Goal: Register for event/course

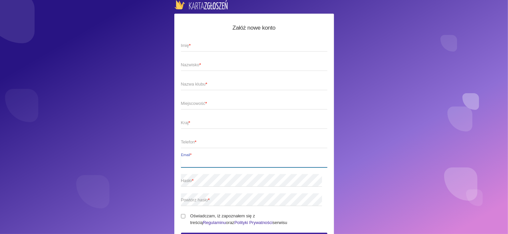
type input "Annajurek161@gmail.com"
click at [196, 9] on img at bounding box center [200, 4] width 53 height 9
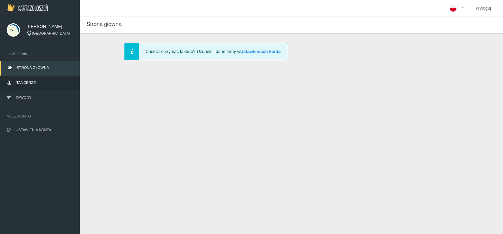
click at [45, 78] on link "Tancerze" at bounding box center [40, 83] width 80 height 15
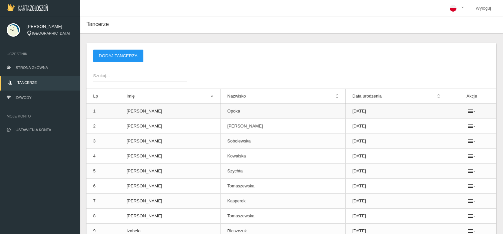
click at [136, 113] on td "[PERSON_NAME]" at bounding box center [170, 111] width 101 height 15
click at [105, 108] on td "1" at bounding box center [102, 111] width 33 height 15
click at [150, 114] on td "[PERSON_NAME]" at bounding box center [170, 111] width 101 height 15
click at [36, 100] on link "Zawody" at bounding box center [40, 98] width 80 height 15
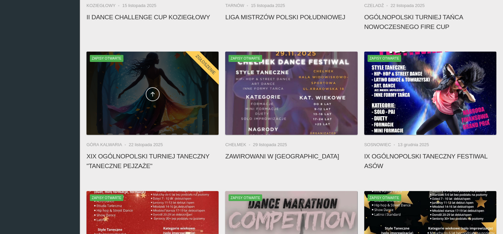
click at [146, 96] on link at bounding box center [153, 94] width 14 height 14
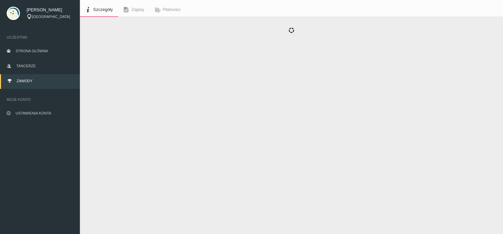
scroll to position [17, 0]
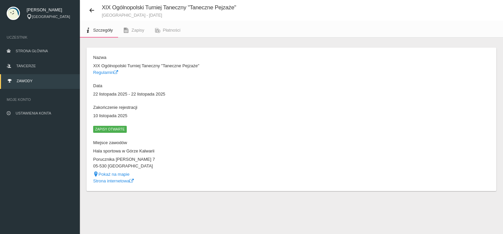
click at [116, 127] on span "Zapisy otwarte" at bounding box center [110, 129] width 34 height 7
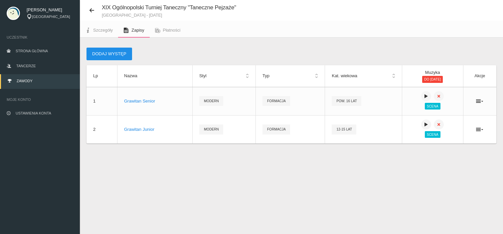
click at [122, 52] on button "Dodaj występ" at bounding box center [109, 54] width 46 height 13
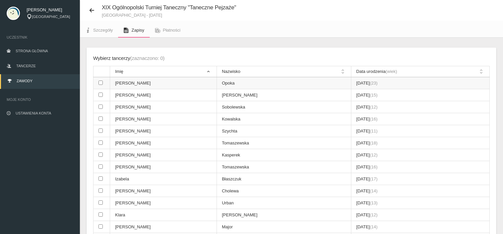
click at [128, 80] on td "[PERSON_NAME]" at bounding box center [163, 83] width 107 height 12
checkbox input "true"
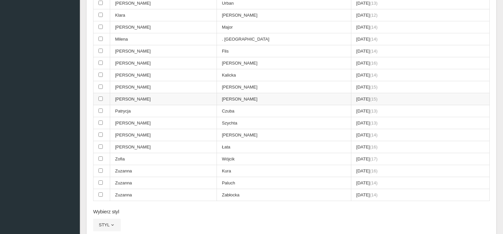
scroll to position [356, 0]
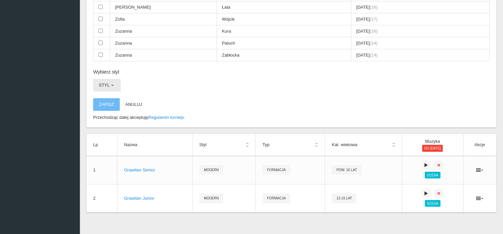
click at [114, 82] on span "button" at bounding box center [112, 84] width 5 height 5
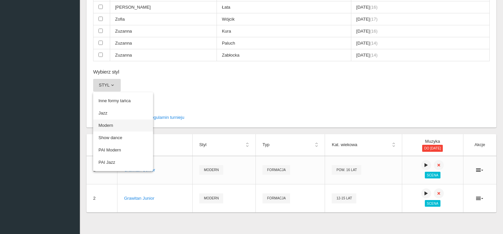
click at [120, 119] on link "Modern" at bounding box center [123, 125] width 60 height 12
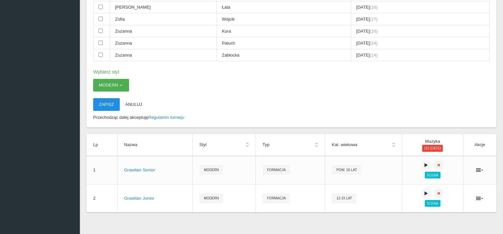
click at [104, 98] on button "Zapisz" at bounding box center [106, 104] width 27 height 13
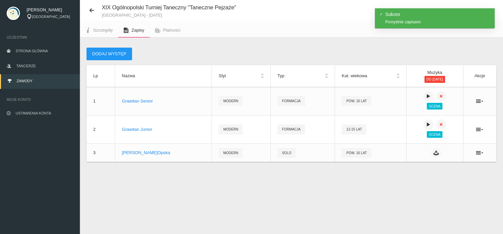
click at [130, 36] on link "Zapisy" at bounding box center [133, 30] width 31 height 15
click at [117, 51] on button "Dodaj występ" at bounding box center [109, 54] width 46 height 13
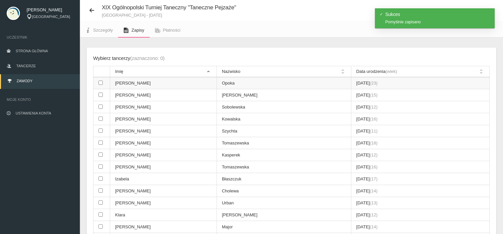
click at [118, 83] on td "[PERSON_NAME]" at bounding box center [163, 83] width 107 height 12
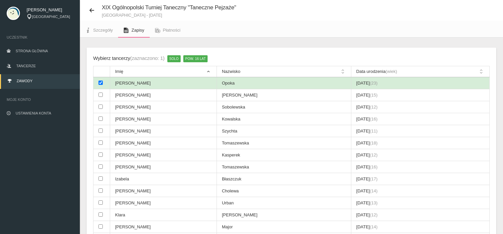
click at [101, 82] on input "checkbox" at bounding box center [100, 82] width 4 height 4
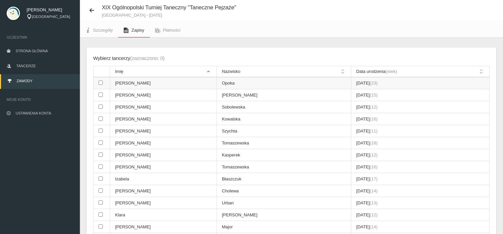
click at [122, 81] on td "[PERSON_NAME]" at bounding box center [163, 83] width 107 height 12
checkbox input "true"
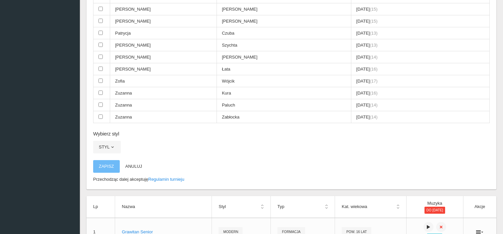
scroll to position [349, 0]
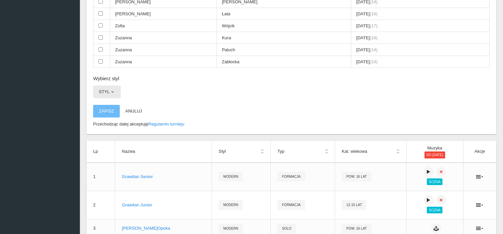
click at [110, 89] on span "button" at bounding box center [112, 91] width 5 height 5
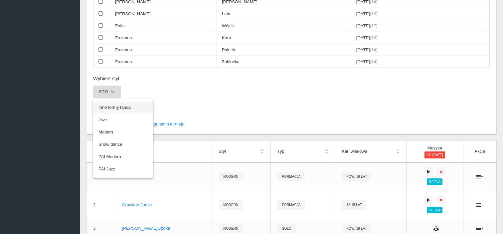
click at [121, 103] on link "Inne formy tańca" at bounding box center [123, 107] width 60 height 12
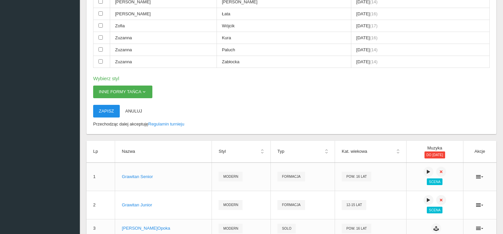
click at [111, 105] on button "Zapisz" at bounding box center [106, 111] width 27 height 13
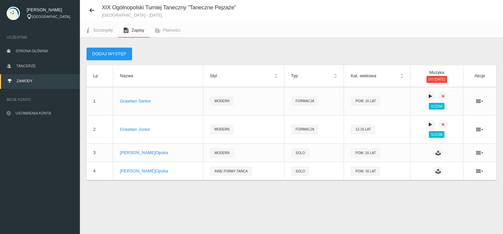
scroll to position [17, 0]
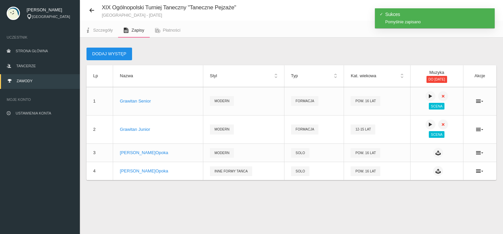
click at [114, 50] on button "Dodaj występ" at bounding box center [109, 54] width 46 height 13
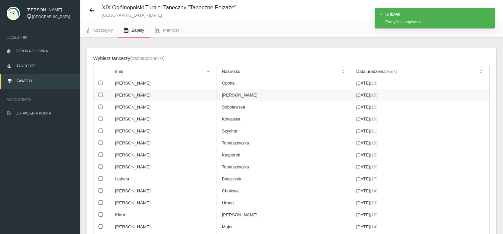
click at [102, 96] on td at bounding box center [101, 95] width 17 height 12
checkbox input "true"
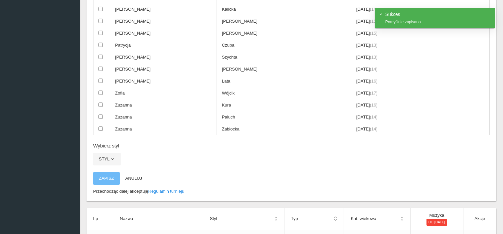
scroll to position [349, 0]
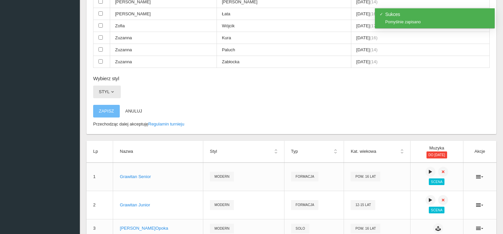
click at [110, 89] on span "button" at bounding box center [112, 91] width 5 height 5
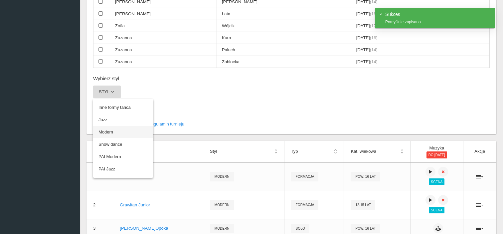
click at [117, 126] on link "Modern" at bounding box center [123, 132] width 60 height 12
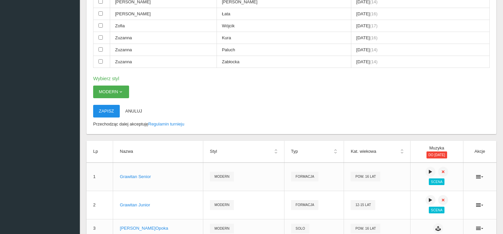
click at [109, 105] on button "Zapisz" at bounding box center [106, 111] width 27 height 13
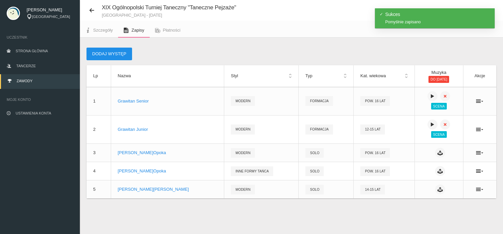
click at [115, 51] on button "Dodaj występ" at bounding box center [109, 54] width 46 height 13
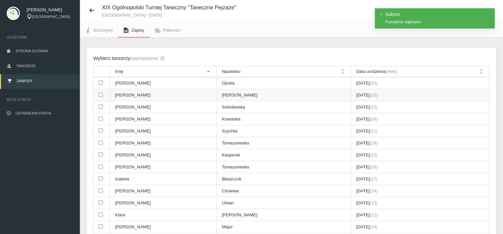
click at [127, 94] on td "[PERSON_NAME]" at bounding box center [163, 95] width 107 height 12
checkbox input "true"
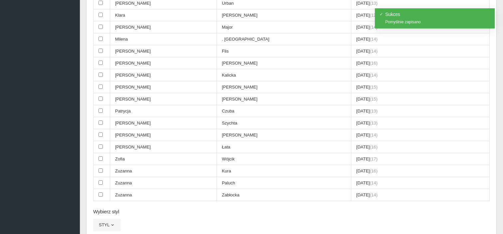
scroll to position [382, 0]
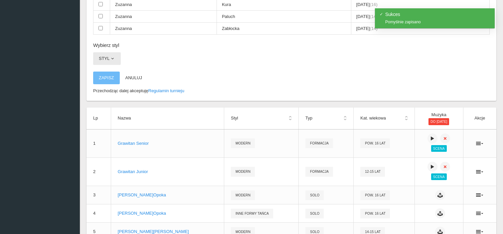
click at [113, 56] on span "button" at bounding box center [112, 58] width 5 height 5
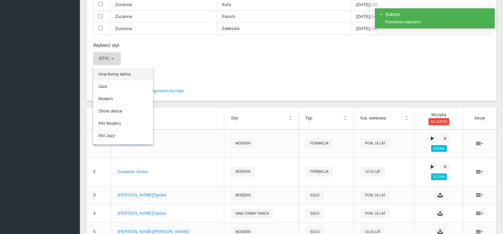
click at [119, 68] on link "Inne formy tańca" at bounding box center [123, 74] width 60 height 12
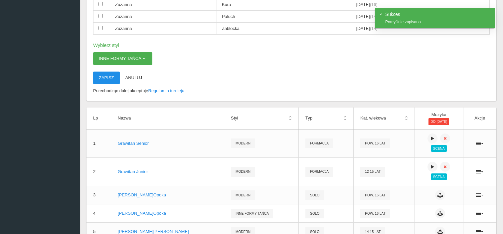
click at [110, 72] on button "Zapisz" at bounding box center [106, 77] width 27 height 13
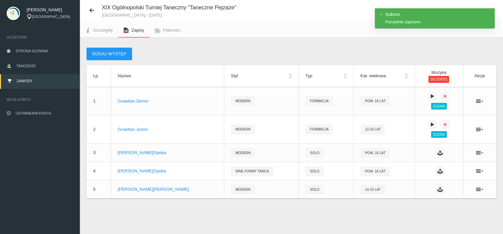
scroll to position [26, 0]
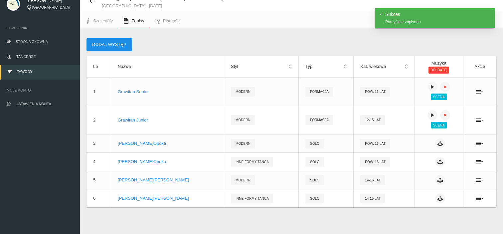
click at [112, 43] on button "Dodaj występ" at bounding box center [109, 44] width 46 height 13
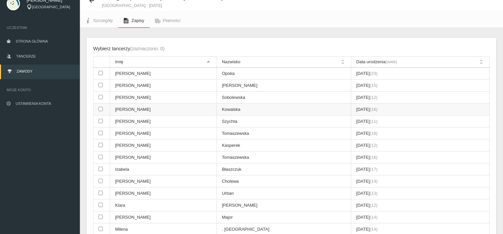
click at [101, 109] on input "checkbox" at bounding box center [100, 109] width 4 height 4
checkbox input "true"
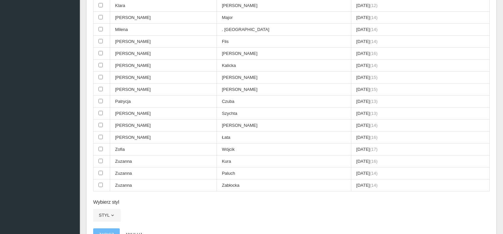
scroll to position [325, 0]
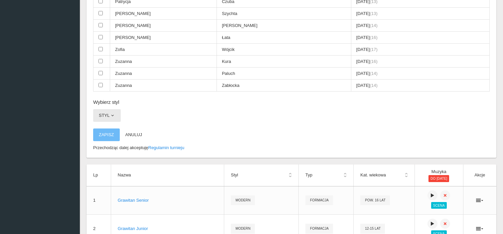
click at [108, 115] on button "Styl" at bounding box center [107, 115] width 28 height 13
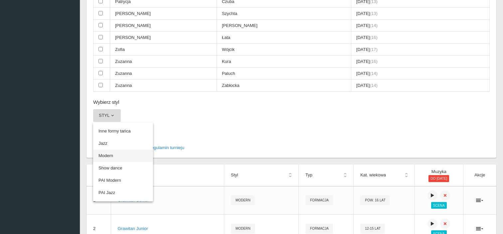
click at [115, 150] on link "Modern" at bounding box center [123, 156] width 60 height 12
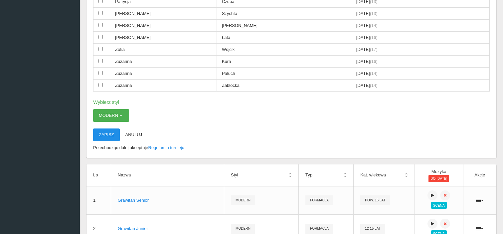
click at [108, 128] on button "Zapisz" at bounding box center [106, 134] width 27 height 13
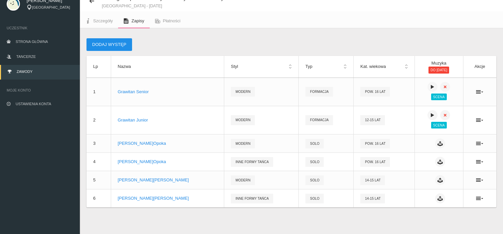
scroll to position [44, 0]
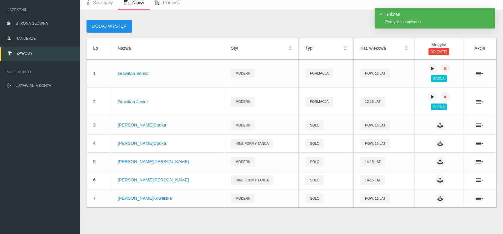
click at [120, 25] on button "Dodaj występ" at bounding box center [109, 26] width 46 height 13
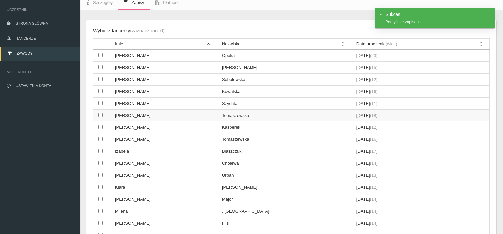
click at [102, 114] on input "checkbox" at bounding box center [100, 115] width 4 height 4
checkbox input "true"
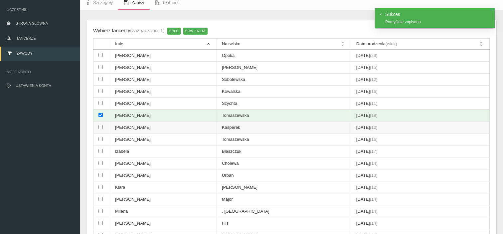
click at [101, 125] on input "checkbox" at bounding box center [100, 127] width 4 height 4
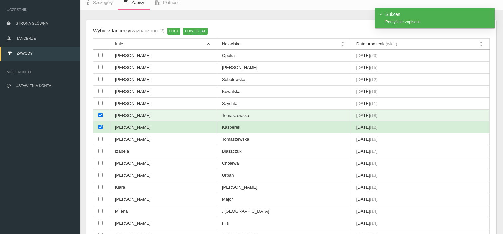
click at [101, 125] on input "checkbox" at bounding box center [100, 127] width 4 height 4
checkbox input "false"
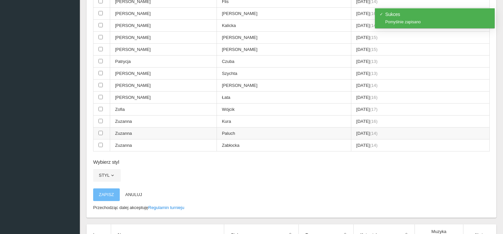
scroll to position [277, 0]
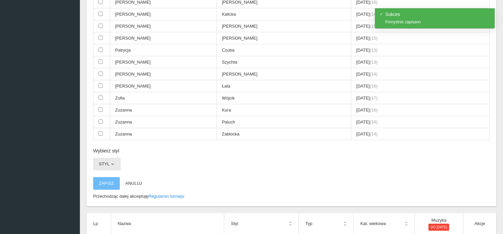
click at [116, 158] on button "Styl" at bounding box center [107, 164] width 28 height 13
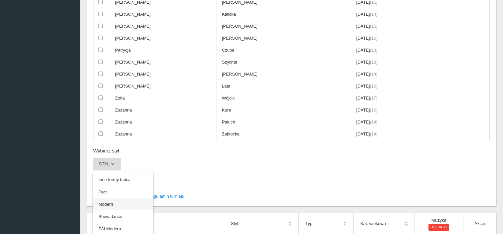
click at [111, 198] on link "Modern" at bounding box center [123, 204] width 60 height 12
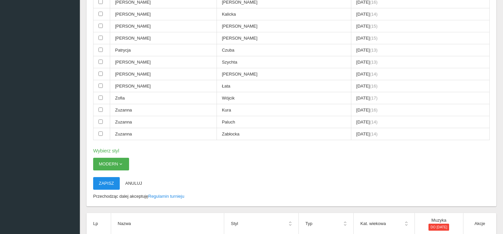
click at [108, 178] on button "Zapisz" at bounding box center [106, 183] width 27 height 13
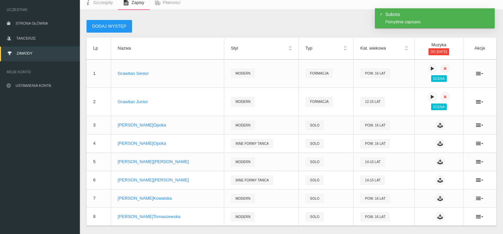
scroll to position [62, 0]
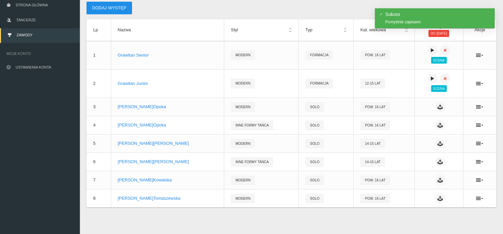
click at [114, 10] on button "Dodaj występ" at bounding box center [109, 8] width 46 height 13
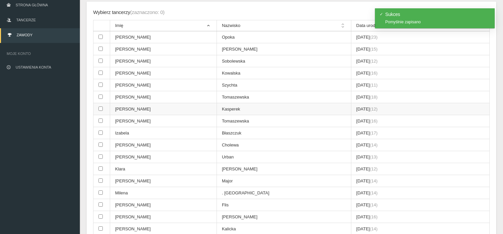
click at [102, 108] on td at bounding box center [101, 109] width 17 height 12
checkbox input "true"
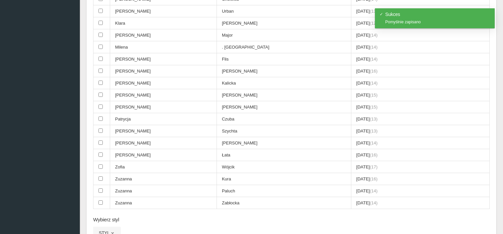
scroll to position [295, 0]
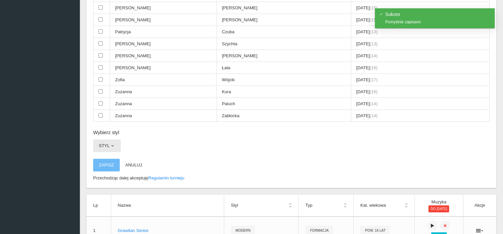
click at [106, 139] on button "Styl" at bounding box center [107, 145] width 28 height 13
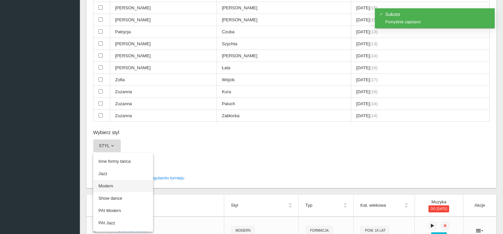
click at [120, 180] on link "Modern" at bounding box center [123, 186] width 60 height 12
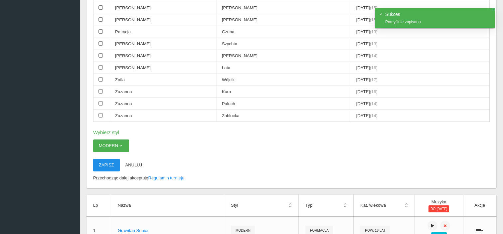
click at [111, 159] on button "Zapisz" at bounding box center [106, 165] width 27 height 13
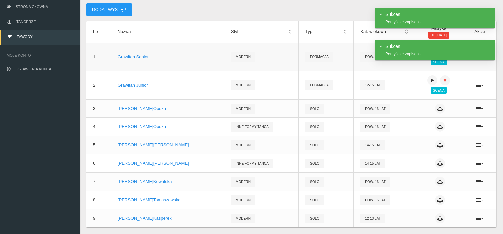
scroll to position [0, 0]
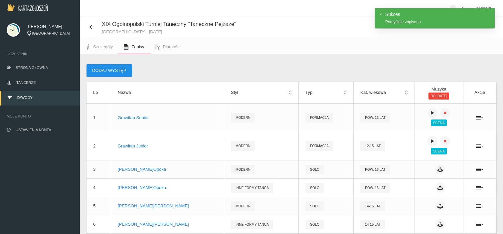
click at [116, 68] on button "Dodaj występ" at bounding box center [109, 70] width 46 height 13
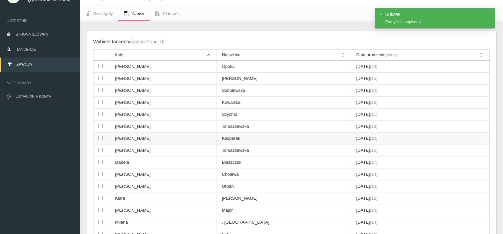
scroll to position [66, 0]
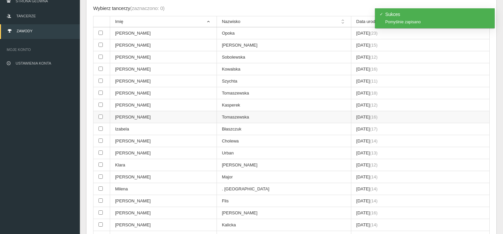
click at [101, 115] on input "checkbox" at bounding box center [100, 116] width 4 height 4
checkbox input "true"
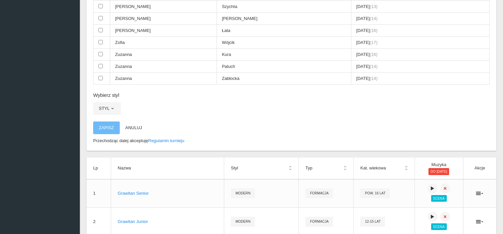
scroll to position [366, 0]
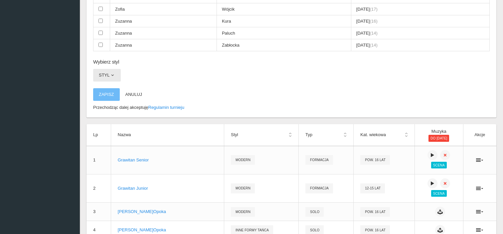
click at [110, 72] on button "Styl" at bounding box center [107, 75] width 28 height 13
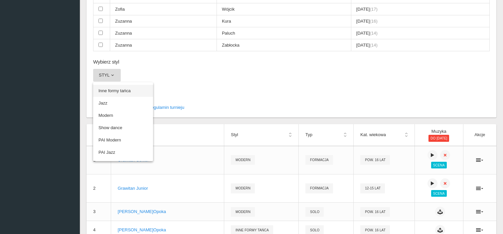
click at [122, 87] on link "Inne formy tańca" at bounding box center [123, 91] width 60 height 12
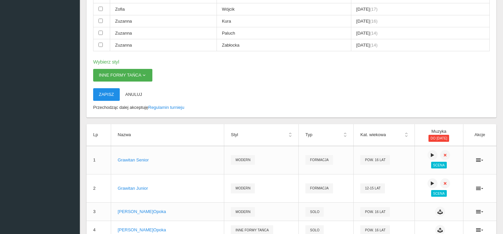
click at [106, 88] on button "Zapisz" at bounding box center [106, 94] width 27 height 13
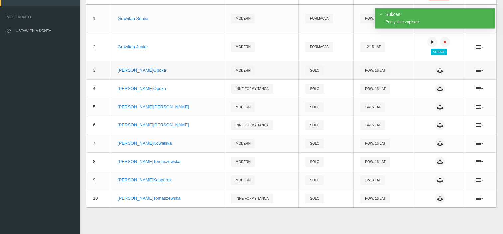
scroll to position [0, 0]
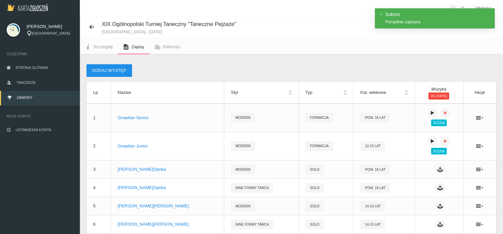
click at [114, 69] on button "Dodaj występ" at bounding box center [109, 70] width 46 height 13
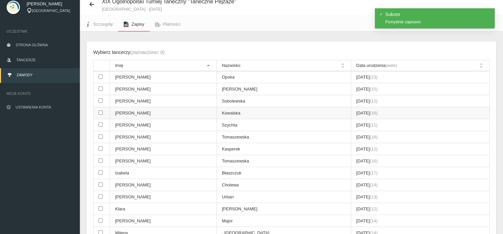
scroll to position [33, 0]
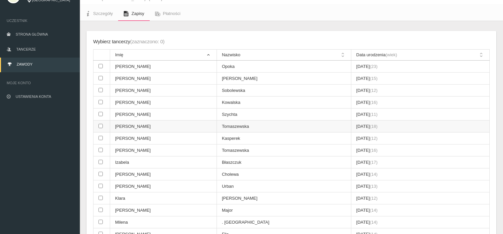
click at [100, 125] on input "checkbox" at bounding box center [100, 126] width 4 height 4
checkbox input "true"
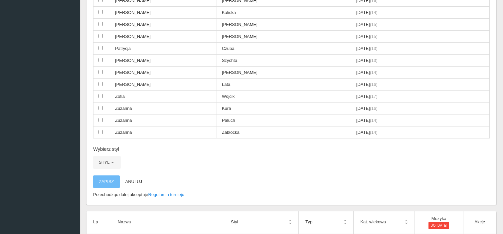
scroll to position [366, 0]
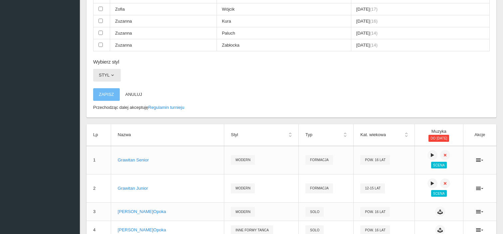
click at [107, 69] on button "Styl" at bounding box center [107, 75] width 28 height 13
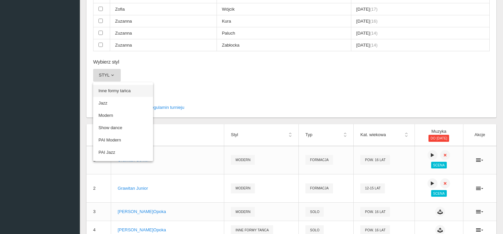
click at [113, 85] on link "Inne formy tańca" at bounding box center [123, 91] width 60 height 12
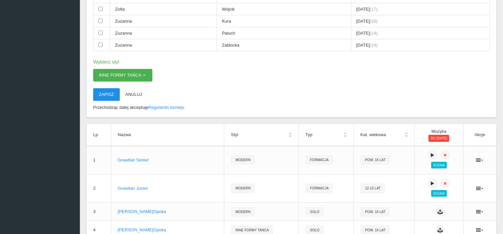
click at [111, 89] on button "Zapisz" at bounding box center [106, 94] width 27 height 13
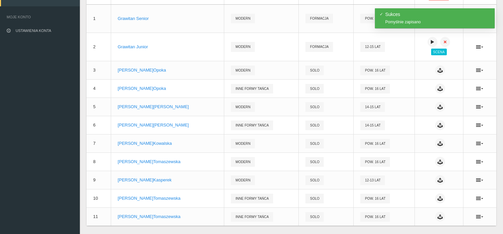
scroll to position [117, 0]
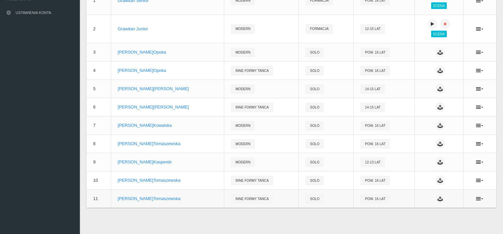
drag, startPoint x: 481, startPoint y: 198, endPoint x: 473, endPoint y: 200, distance: 8.1
click at [473, 200] on ul at bounding box center [480, 198] width 20 height 5
click at [476, 220] on div "Dodaj występ Lp Nazwa Styl Typ Kat. wiekowa Muzyka do [DATE] Akcje 1 Grawitan S…" at bounding box center [291, 85] width 423 height 297
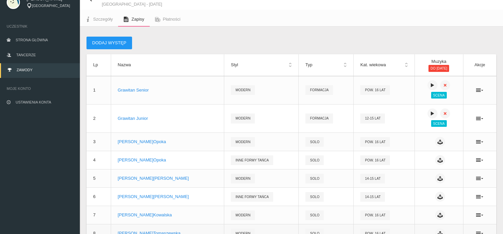
scroll to position [0, 0]
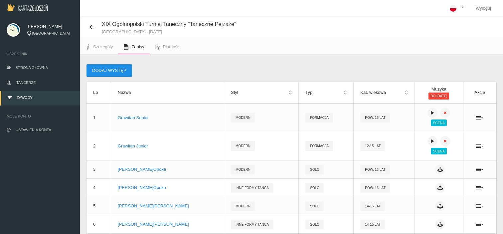
click at [115, 69] on button "Dodaj występ" at bounding box center [109, 70] width 46 height 13
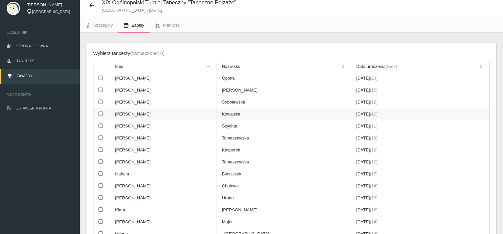
scroll to position [33, 0]
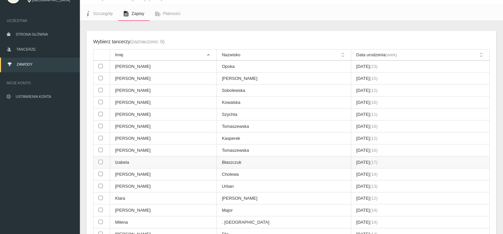
click at [100, 161] on input "checkbox" at bounding box center [100, 162] width 4 height 4
checkbox input "true"
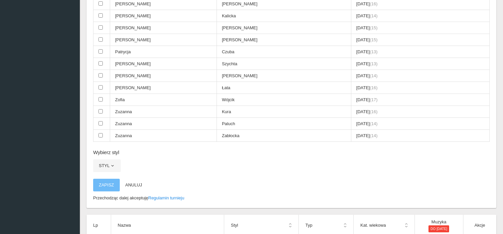
scroll to position [299, 0]
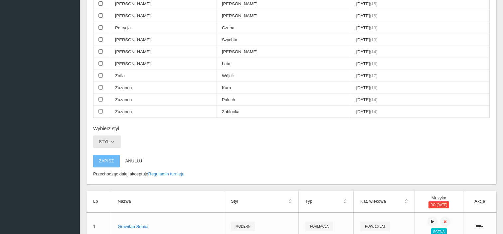
click at [118, 135] on button "Styl" at bounding box center [107, 141] width 28 height 13
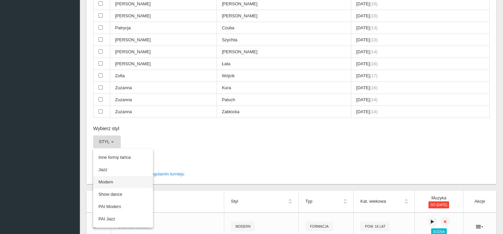
click at [118, 176] on link "Modern" at bounding box center [123, 182] width 60 height 12
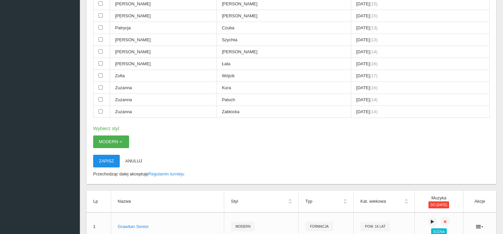
click at [110, 155] on button "Zapisz" at bounding box center [106, 161] width 27 height 13
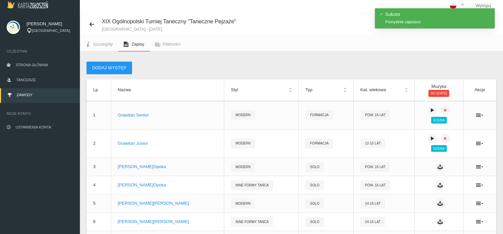
scroll to position [0, 0]
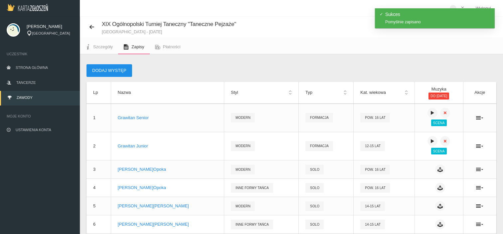
click at [110, 76] on button "Dodaj występ" at bounding box center [109, 70] width 46 height 13
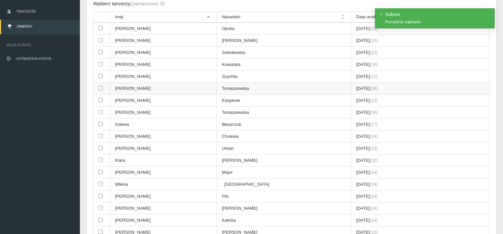
scroll to position [33, 0]
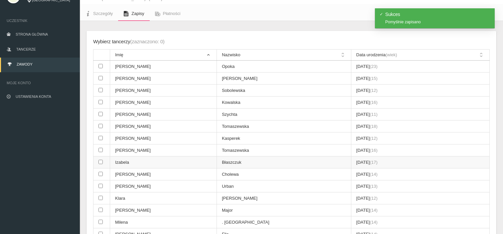
click at [103, 159] on td at bounding box center [101, 162] width 17 height 12
checkbox input "true"
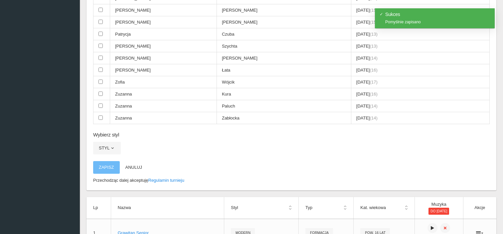
scroll to position [332, 0]
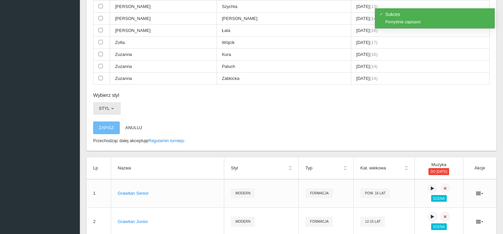
click at [103, 102] on button "Styl" at bounding box center [107, 108] width 28 height 13
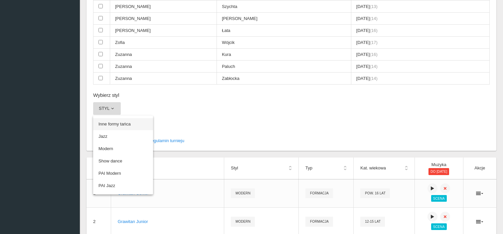
click at [117, 119] on link "Inne formy tańca" at bounding box center [123, 124] width 60 height 12
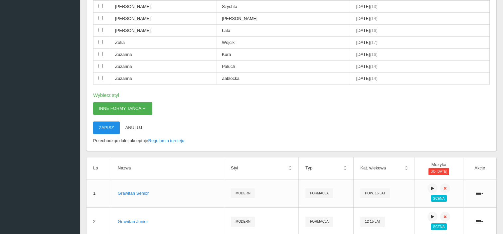
click at [113, 122] on button "Zapisz" at bounding box center [106, 127] width 27 height 13
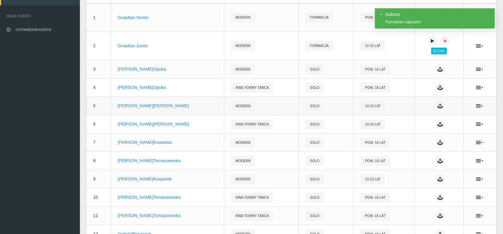
scroll to position [21, 0]
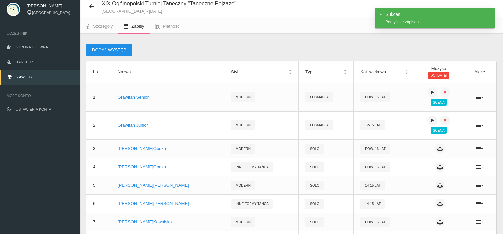
click at [120, 51] on button "Dodaj występ" at bounding box center [109, 50] width 46 height 13
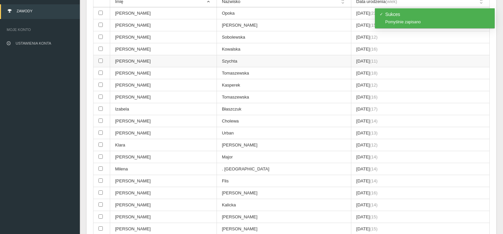
scroll to position [120, 0]
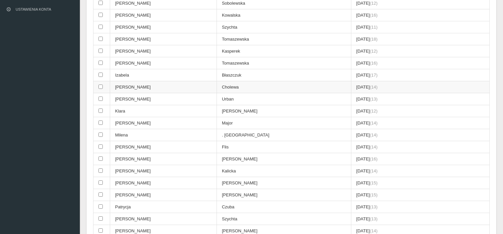
click at [398, 86] on td "[DATE] (14)" at bounding box center [420, 87] width 138 height 12
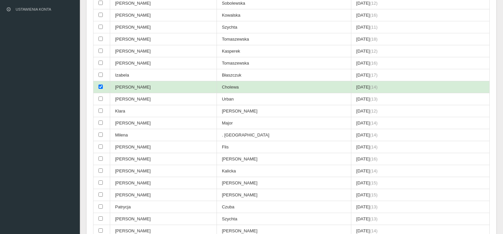
click at [398, 86] on td "[DATE] (14)" at bounding box center [420, 87] width 138 height 12
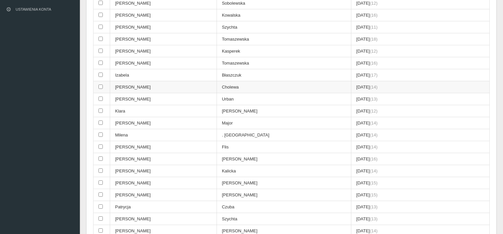
click at [398, 86] on td "[DATE] (14)" at bounding box center [420, 87] width 138 height 12
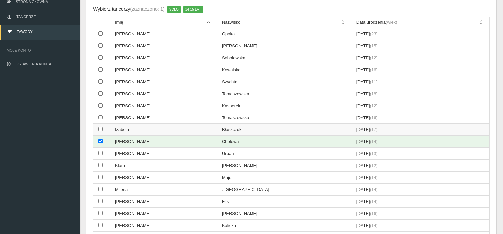
scroll to position [66, 0]
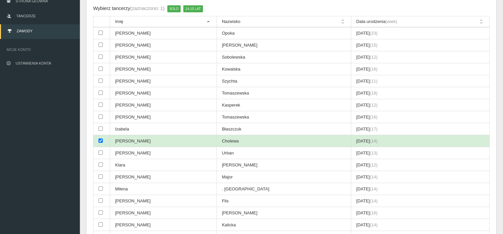
click at [100, 138] on input "checkbox" at bounding box center [100, 140] width 4 height 4
checkbox input "false"
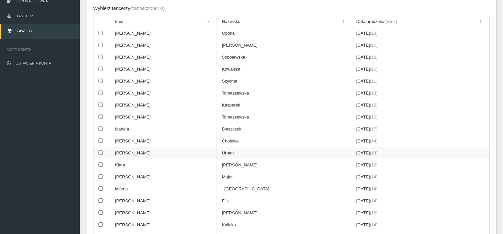
click at [101, 151] on input "checkbox" at bounding box center [100, 152] width 4 height 4
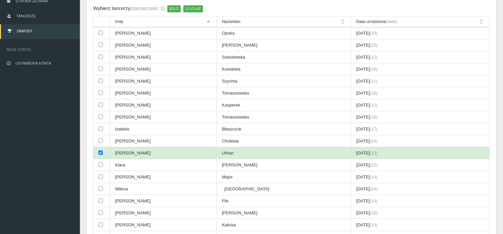
click at [101, 150] on input "checkbox" at bounding box center [100, 152] width 4 height 4
checkbox input "false"
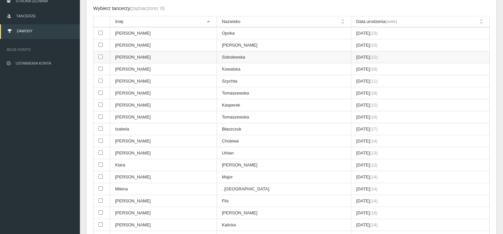
click at [100, 56] on input "checkbox" at bounding box center [100, 57] width 4 height 4
checkbox input "true"
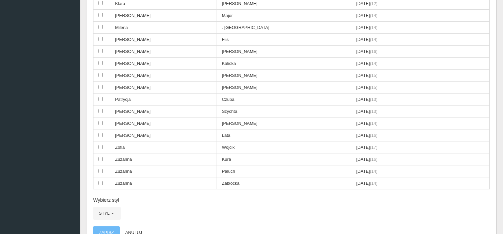
scroll to position [266, 0]
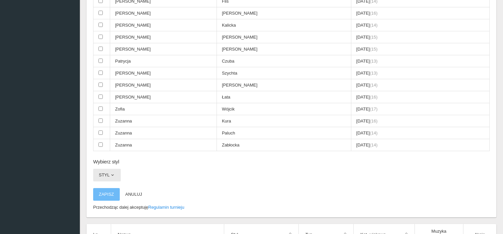
click at [104, 169] on button "Styl" at bounding box center [107, 175] width 28 height 13
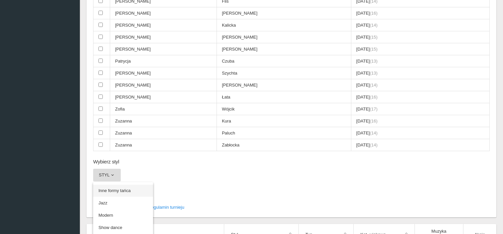
click at [122, 186] on link "Inne formy tańca" at bounding box center [123, 190] width 60 height 12
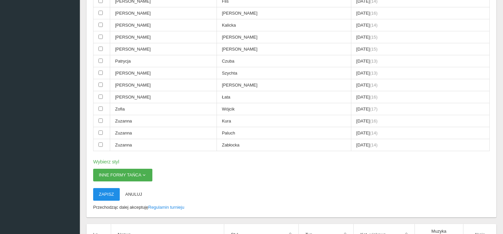
click at [109, 189] on button "Zapisz" at bounding box center [106, 194] width 27 height 13
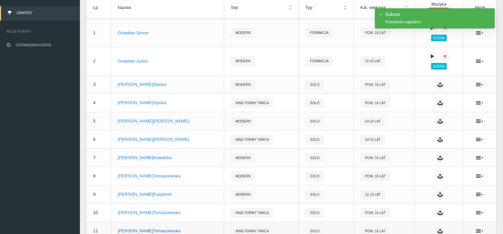
scroll to position [6, 0]
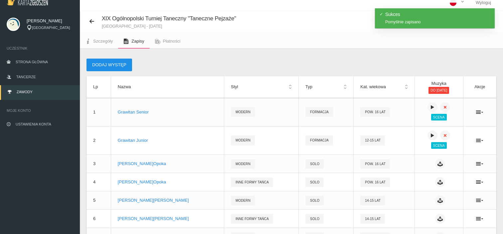
click at [117, 64] on button "Dodaj występ" at bounding box center [109, 64] width 46 height 13
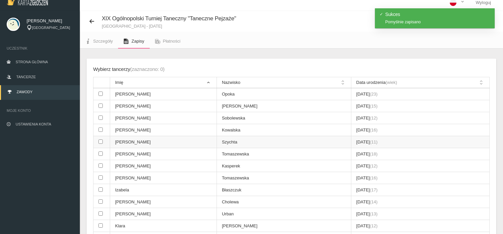
click at [129, 141] on td "[PERSON_NAME]" at bounding box center [163, 142] width 107 height 12
checkbox input "true"
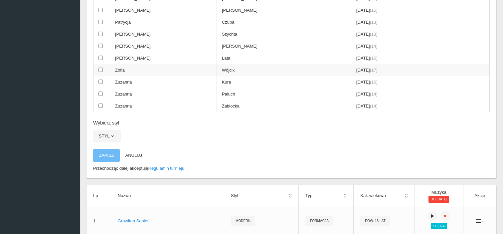
scroll to position [371, 0]
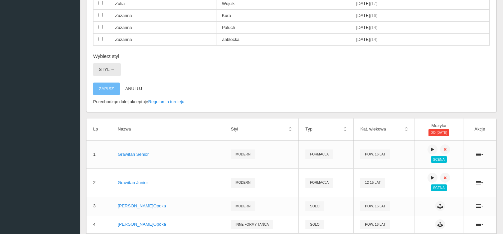
click at [112, 67] on span "button" at bounding box center [112, 69] width 5 height 5
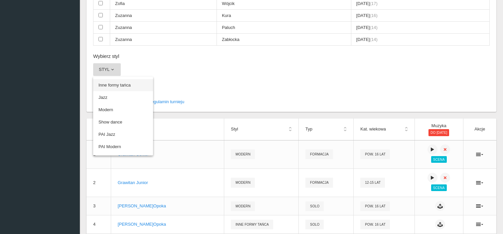
click at [125, 79] on link "Inne formy tańca" at bounding box center [123, 85] width 60 height 12
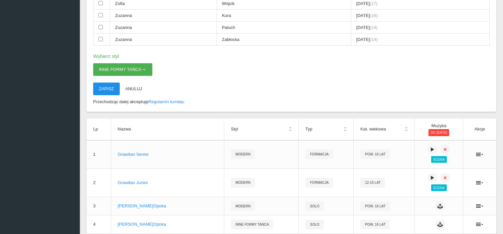
click at [106, 82] on button "Zapisz" at bounding box center [106, 88] width 27 height 13
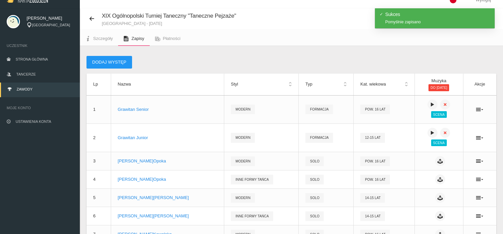
scroll to position [0, 0]
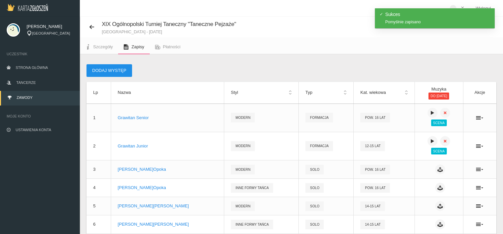
click at [126, 69] on button "Dodaj występ" at bounding box center [109, 70] width 46 height 13
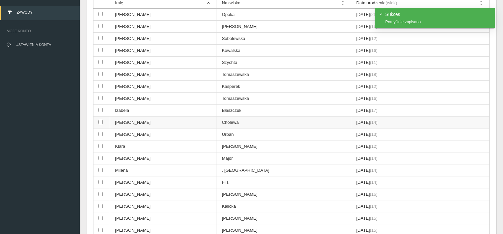
scroll to position [100, 0]
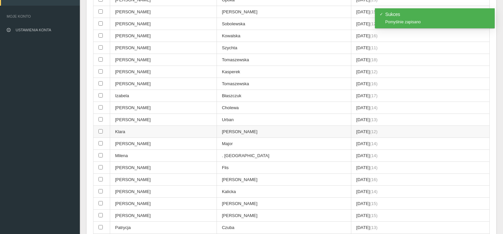
click at [102, 129] on input "checkbox" at bounding box center [100, 131] width 4 height 4
checkbox input "true"
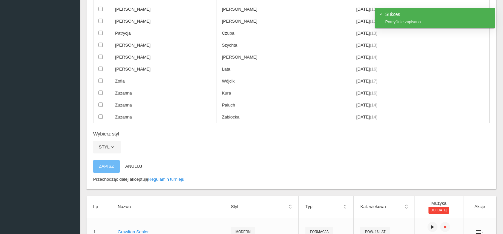
scroll to position [299, 0]
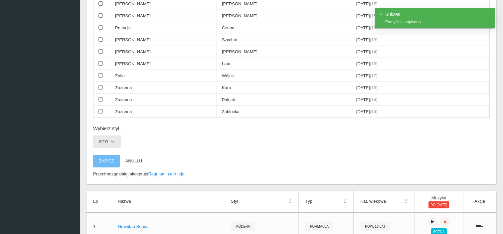
click at [114, 139] on span "button" at bounding box center [112, 141] width 5 height 5
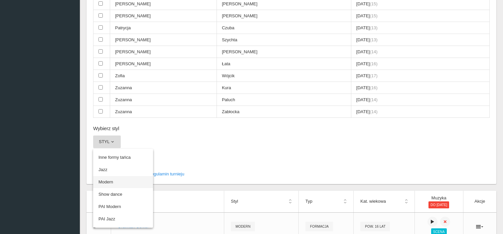
click at [119, 177] on link "Modern" at bounding box center [123, 182] width 60 height 12
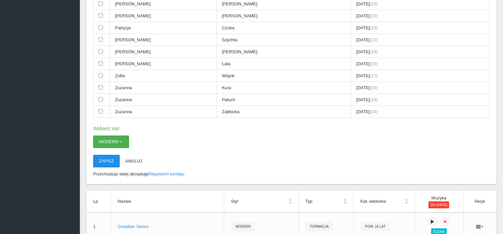
click at [106, 155] on p "Zapisz Anuluj" at bounding box center [291, 161] width 396 height 13
click at [107, 156] on button "Zapisz" at bounding box center [106, 161] width 27 height 13
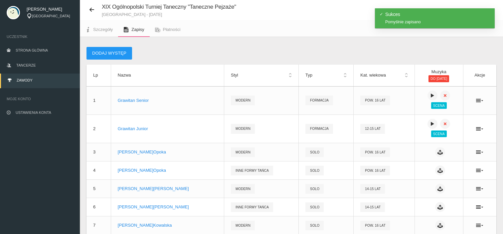
scroll to position [9, 0]
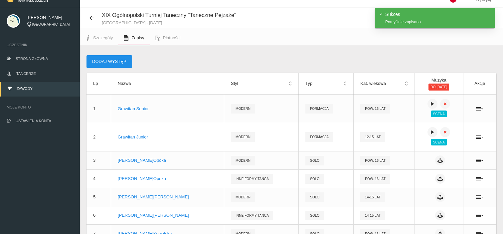
click at [119, 64] on button "Dodaj występ" at bounding box center [109, 61] width 46 height 13
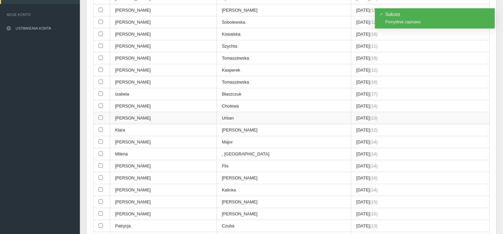
scroll to position [109, 0]
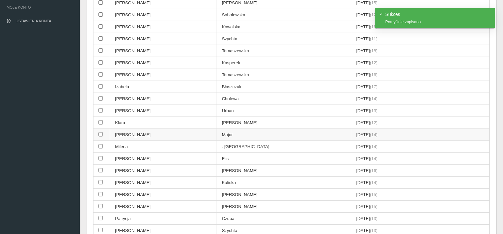
click at [135, 133] on td "[PERSON_NAME]" at bounding box center [163, 135] width 107 height 12
checkbox input "true"
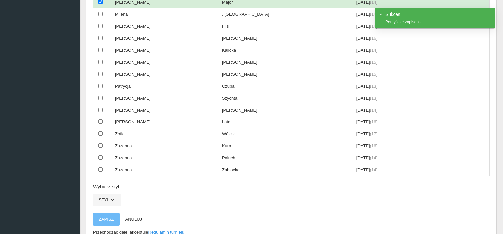
scroll to position [242, 0]
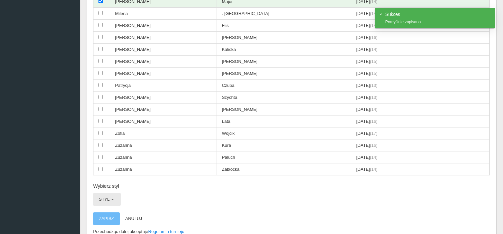
click at [112, 196] on span "button" at bounding box center [112, 198] width 5 height 5
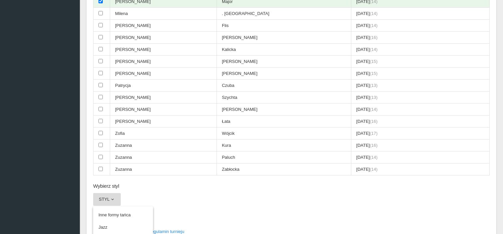
scroll to position [275, 0]
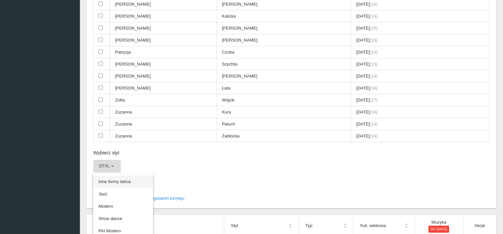
click at [117, 175] on link "Inne formy tańca" at bounding box center [123, 181] width 60 height 12
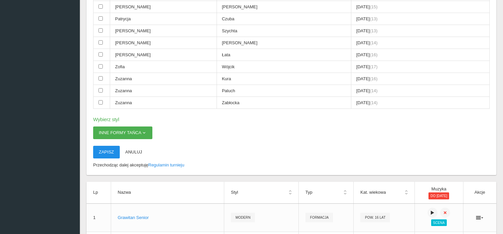
click at [105, 146] on button "Zapisz" at bounding box center [106, 152] width 27 height 13
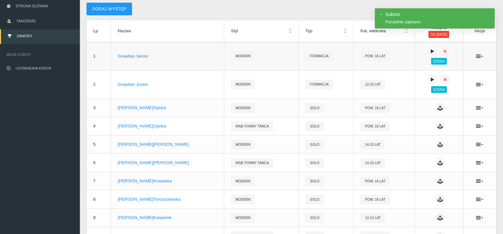
scroll to position [60, 0]
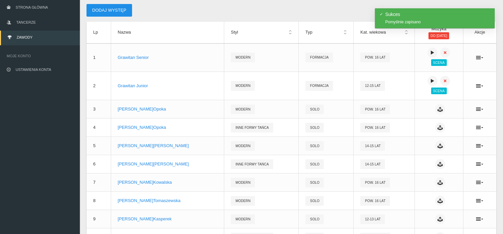
click at [117, 12] on button "Dodaj występ" at bounding box center [109, 10] width 46 height 13
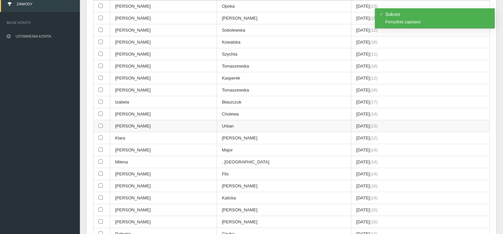
scroll to position [127, 0]
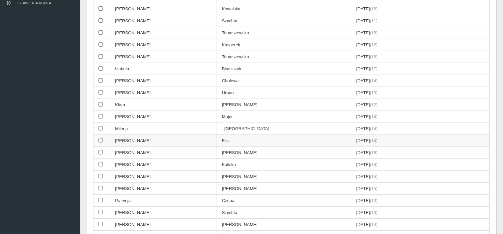
click at [146, 136] on td "[PERSON_NAME]" at bounding box center [163, 141] width 107 height 12
checkbox input "true"
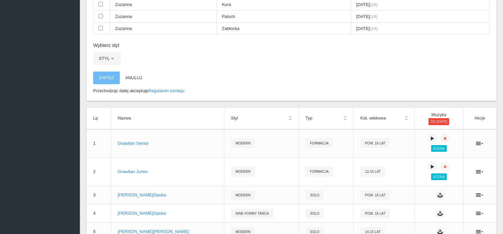
scroll to position [393, 0]
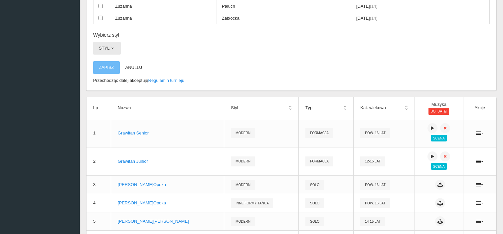
click at [109, 45] on button "Styl" at bounding box center [107, 48] width 28 height 13
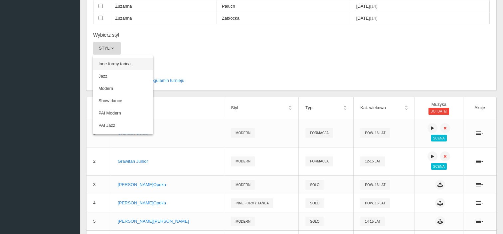
click at [122, 58] on link "Inne formy tańca" at bounding box center [123, 64] width 60 height 12
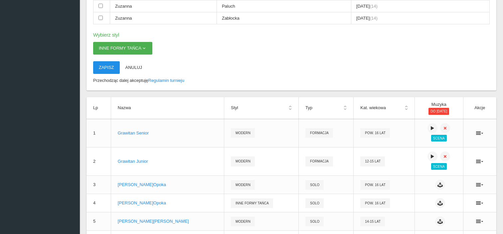
click at [109, 63] on button "Zapisz" at bounding box center [106, 67] width 27 height 13
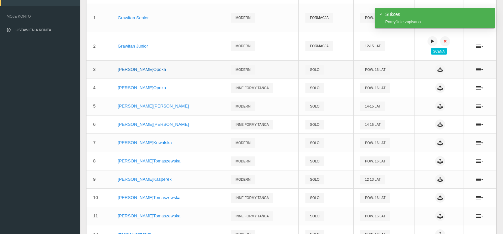
scroll to position [0, 0]
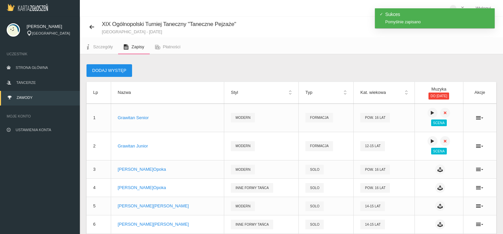
click at [119, 72] on button "Dodaj występ" at bounding box center [109, 70] width 46 height 13
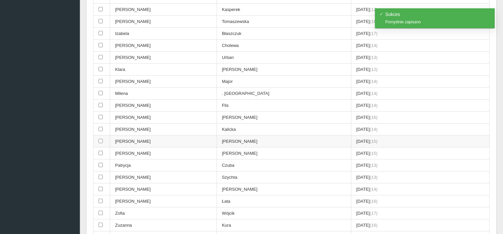
scroll to position [166, 0]
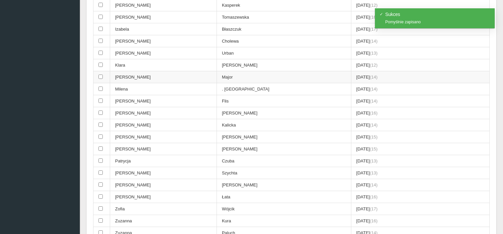
click at [124, 75] on td "[PERSON_NAME]" at bounding box center [163, 77] width 107 height 12
checkbox input "true"
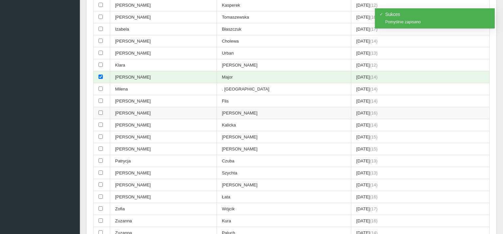
click at [102, 110] on input "checkbox" at bounding box center [100, 112] width 4 height 4
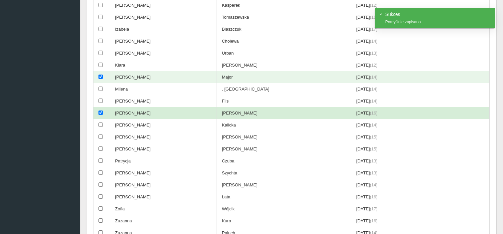
click at [102, 110] on input "checkbox" at bounding box center [100, 112] width 4 height 4
checkbox input "false"
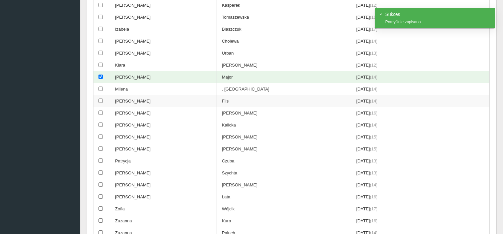
click at [98, 98] on input "checkbox" at bounding box center [100, 100] width 4 height 4
checkbox input "true"
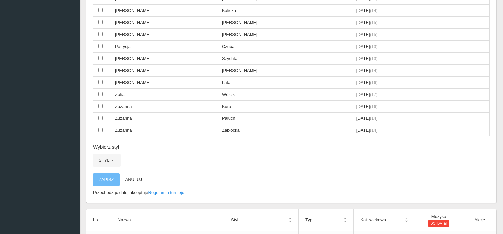
scroll to position [332, 0]
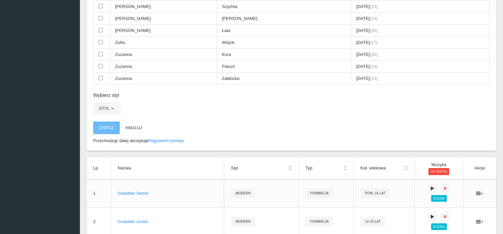
click at [108, 102] on button "Styl" at bounding box center [107, 108] width 28 height 13
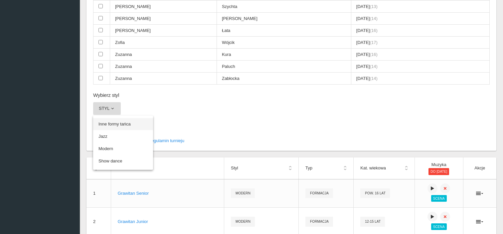
click at [117, 118] on link "Inne formy tańca" at bounding box center [123, 124] width 60 height 12
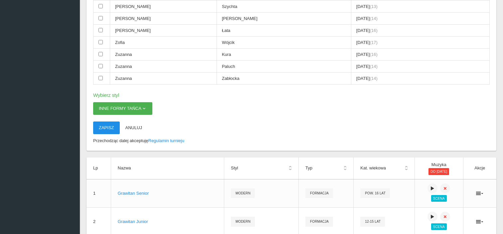
click at [104, 122] on button "Zapisz" at bounding box center [106, 127] width 27 height 13
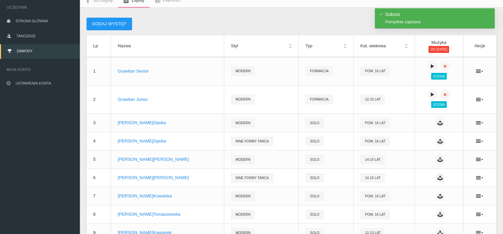
scroll to position [0, 0]
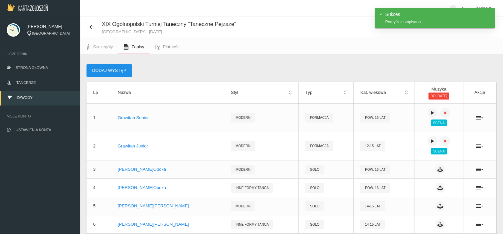
click at [110, 71] on button "Dodaj występ" at bounding box center [109, 70] width 46 height 13
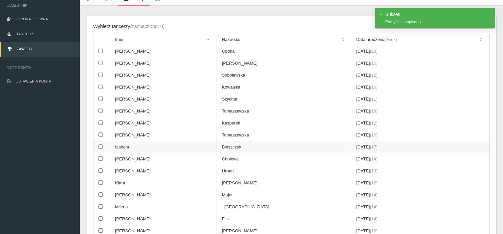
scroll to position [133, 0]
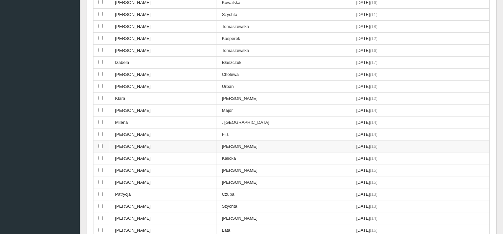
click at [138, 143] on td "[PERSON_NAME]" at bounding box center [163, 146] width 107 height 12
checkbox input "true"
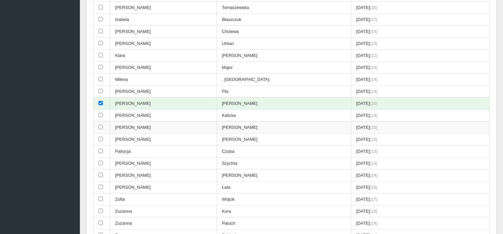
scroll to position [199, 0]
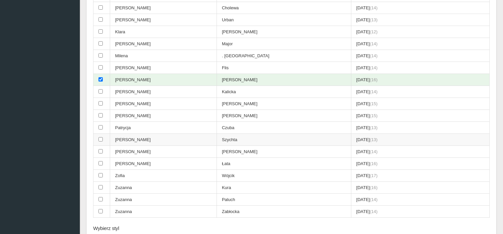
click at [141, 137] on td "[PERSON_NAME]" at bounding box center [163, 140] width 107 height 12
checkbox input "true"
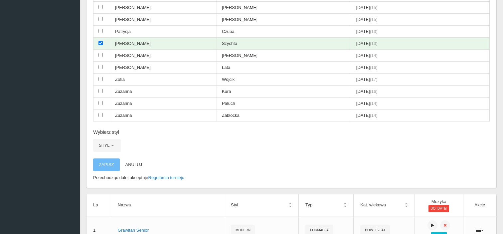
scroll to position [299, 0]
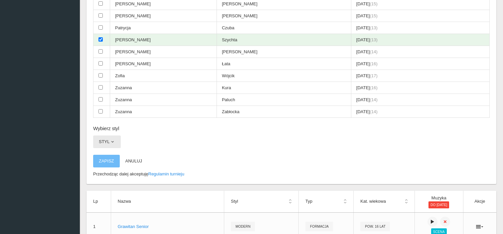
click at [112, 139] on span "button" at bounding box center [112, 141] width 5 height 5
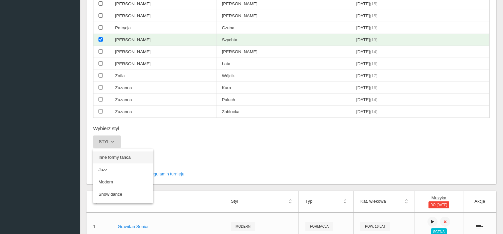
click at [110, 151] on link "Inne formy tańca" at bounding box center [123, 157] width 60 height 12
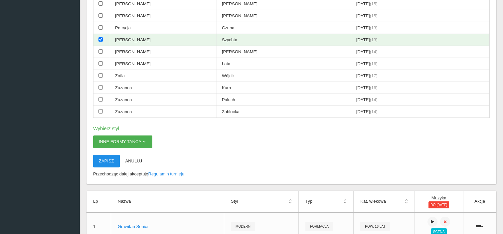
click at [110, 157] on button "Zapisz" at bounding box center [106, 161] width 27 height 13
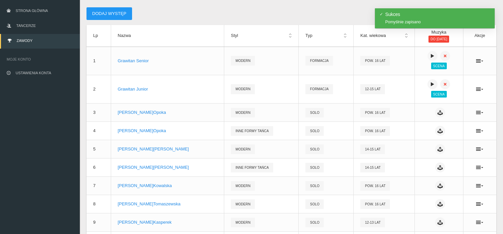
scroll to position [0, 0]
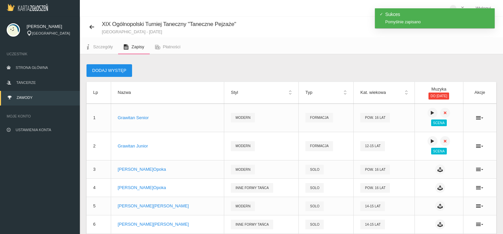
click at [117, 69] on button "Dodaj występ" at bounding box center [109, 70] width 46 height 13
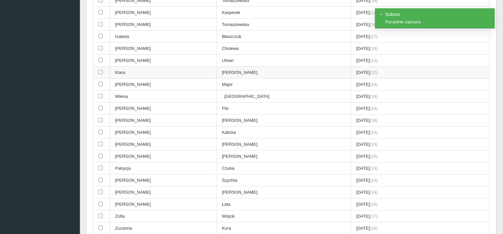
scroll to position [166, 0]
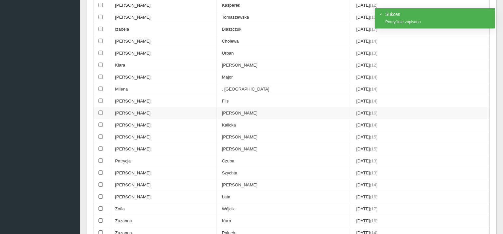
click at [137, 108] on td "[PERSON_NAME]" at bounding box center [163, 113] width 107 height 12
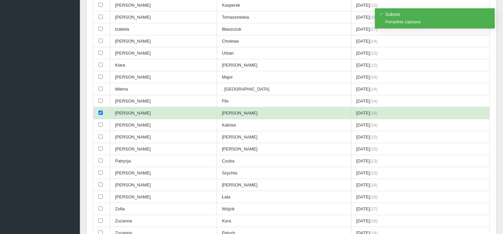
checkbox input "true"
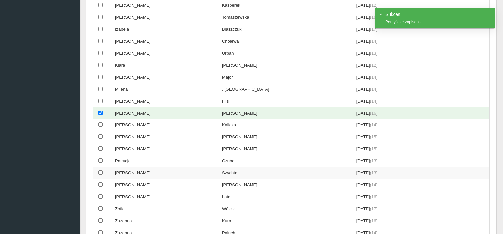
click at [126, 168] on td "[PERSON_NAME]" at bounding box center [163, 173] width 107 height 12
checkbox input "true"
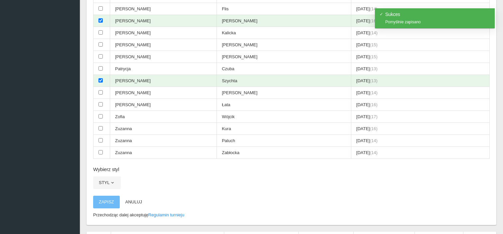
scroll to position [366, 0]
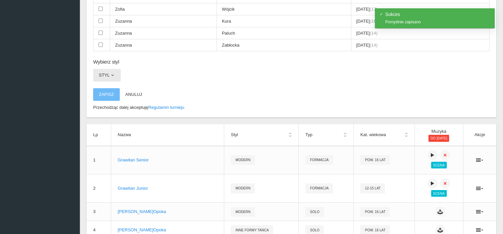
click at [116, 69] on button "Styl" at bounding box center [107, 75] width 28 height 13
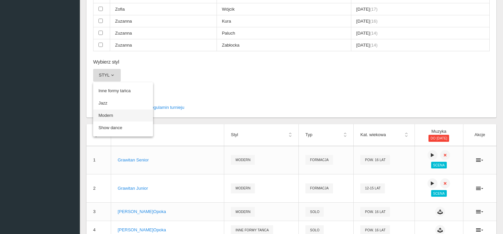
click at [111, 112] on link "Modern" at bounding box center [123, 115] width 60 height 12
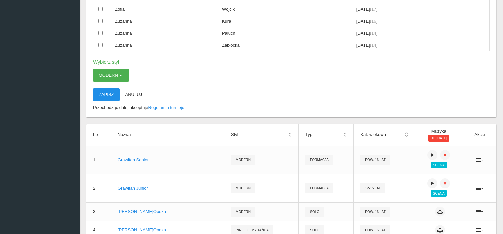
click at [104, 88] on button "Zapisz" at bounding box center [106, 94] width 27 height 13
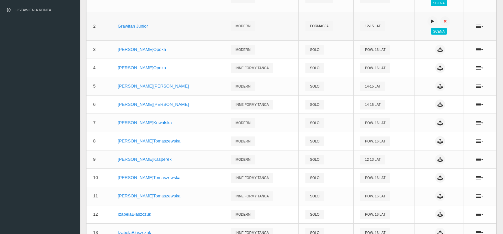
scroll to position [53, 0]
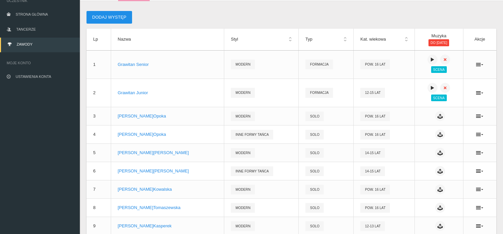
click at [121, 17] on button "Dodaj występ" at bounding box center [109, 17] width 46 height 13
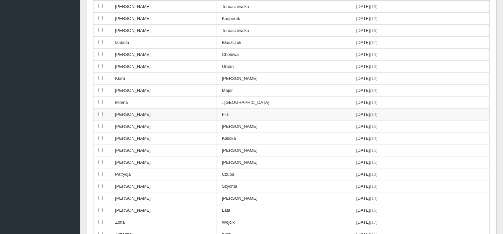
scroll to position [153, 0]
click at [159, 121] on td "[PERSON_NAME]" at bounding box center [163, 126] width 107 height 12
checkbox input "true"
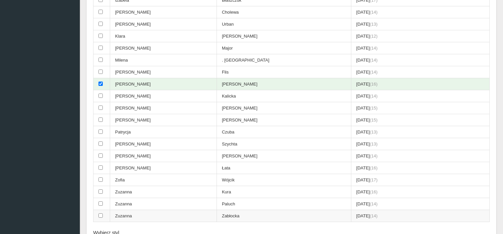
scroll to position [286, 0]
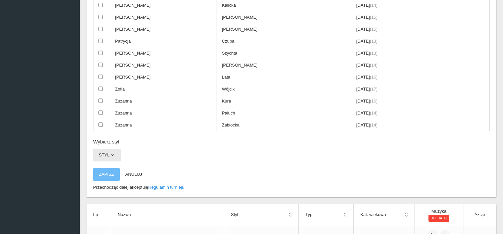
click at [116, 149] on button "Styl" at bounding box center [107, 155] width 28 height 13
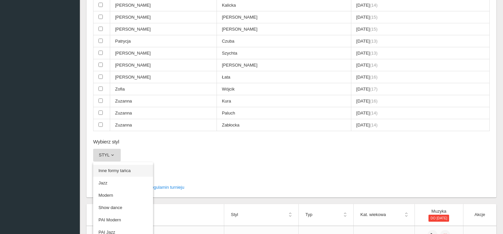
click at [120, 166] on link "Inne formy tańca" at bounding box center [123, 171] width 60 height 12
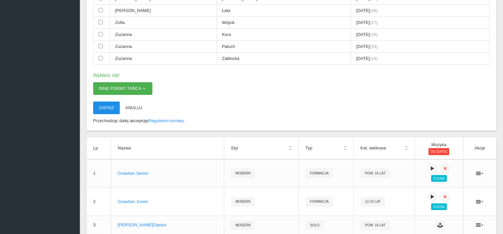
click at [110, 101] on button "Zapisz" at bounding box center [106, 107] width 27 height 13
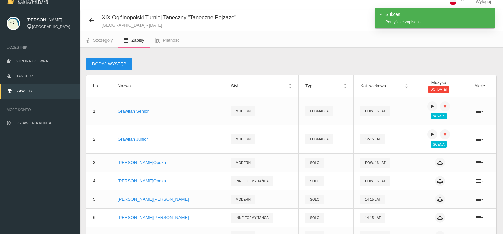
scroll to position [5, 0]
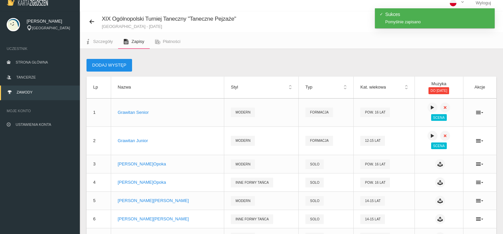
click at [104, 64] on button "Dodaj występ" at bounding box center [109, 65] width 46 height 13
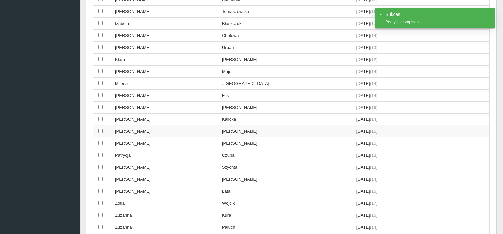
scroll to position [238, 0]
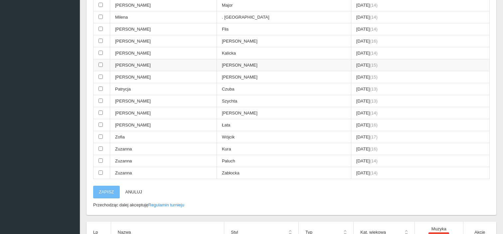
click at [133, 60] on td "[PERSON_NAME]" at bounding box center [163, 65] width 107 height 12
checkbox input "true"
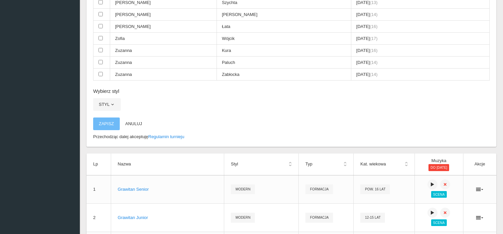
scroll to position [338, 0]
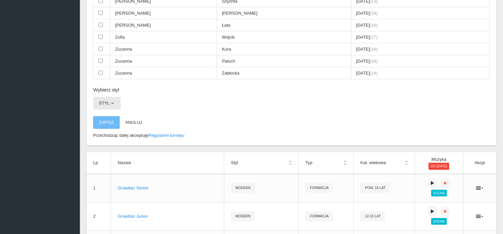
click at [108, 99] on button "Styl" at bounding box center [107, 103] width 28 height 13
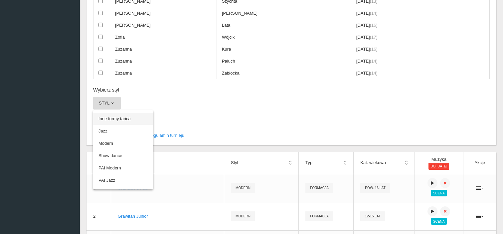
click at [117, 113] on link "Inne formy tańca" at bounding box center [123, 119] width 60 height 12
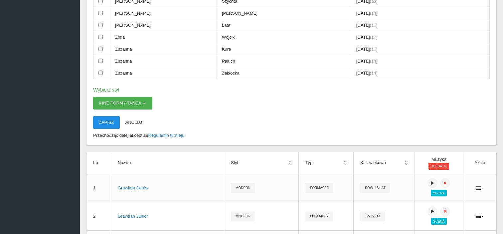
click at [101, 116] on button "Zapisz" at bounding box center [106, 122] width 27 height 13
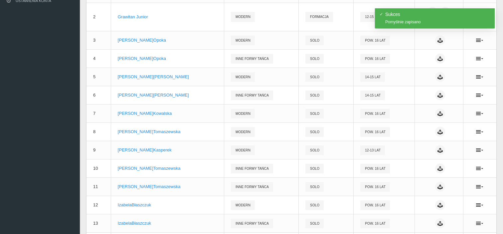
scroll to position [5, 0]
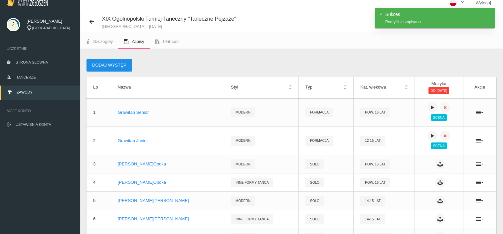
click at [114, 68] on button "Dodaj występ" at bounding box center [109, 65] width 46 height 13
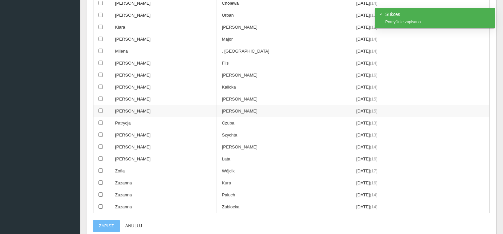
scroll to position [205, 0]
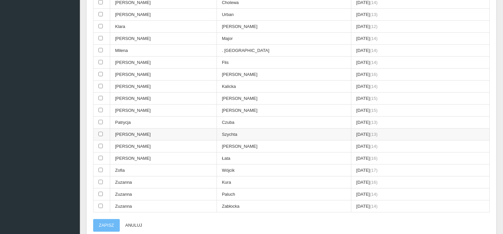
click at [135, 131] on td "[PERSON_NAME]" at bounding box center [163, 134] width 107 height 12
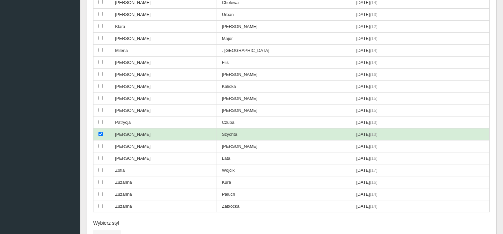
click at [135, 131] on td "[PERSON_NAME]" at bounding box center [163, 134] width 107 height 12
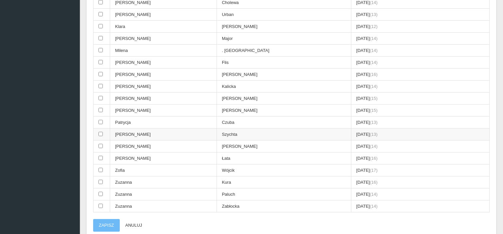
click at [135, 131] on td "[PERSON_NAME]" at bounding box center [163, 134] width 107 height 12
checkbox input "true"
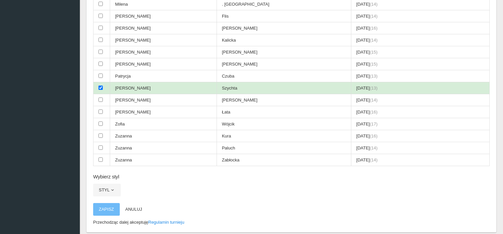
scroll to position [304, 0]
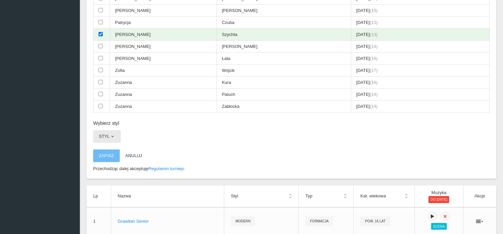
click at [109, 130] on button "Styl" at bounding box center [107, 136] width 28 height 13
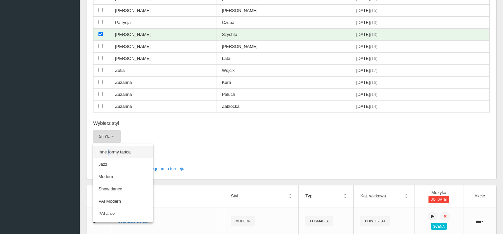
click at [107, 148] on link "Inne formy tańca" at bounding box center [123, 152] width 60 height 12
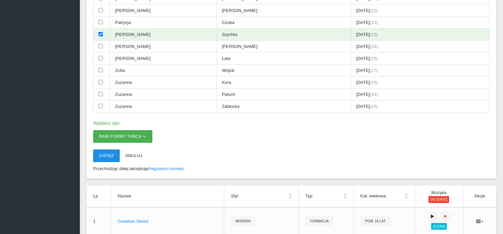
click at [107, 149] on button "Zapisz" at bounding box center [106, 155] width 27 height 13
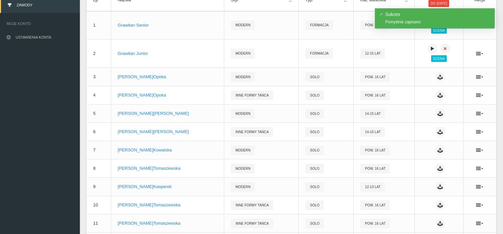
scroll to position [0, 0]
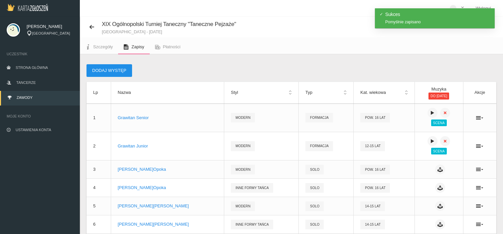
click at [114, 69] on button "Dodaj występ" at bounding box center [109, 70] width 46 height 13
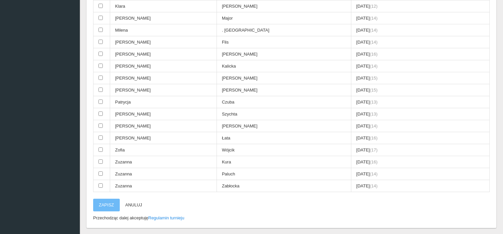
scroll to position [233, 0]
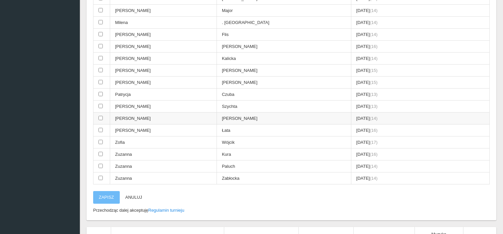
click at [101, 116] on input "checkbox" at bounding box center [100, 118] width 4 height 4
checkbox input "true"
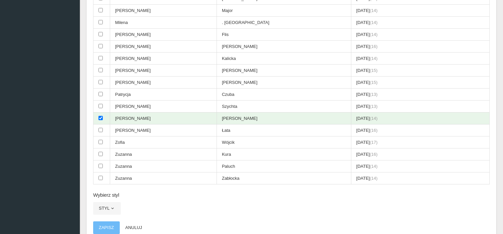
scroll to position [266, 0]
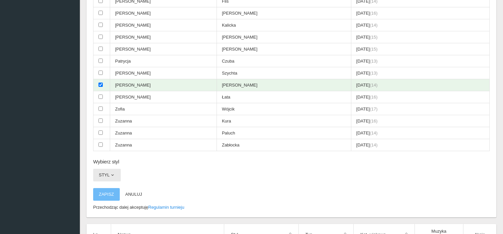
click at [111, 172] on span "button" at bounding box center [112, 174] width 5 height 5
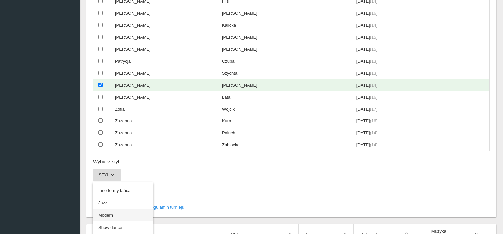
click at [109, 209] on link "Modern" at bounding box center [123, 215] width 60 height 12
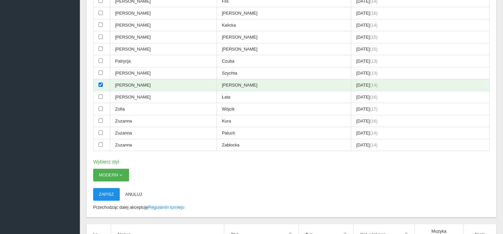
click at [103, 190] on button "Zapisz" at bounding box center [106, 194] width 27 height 13
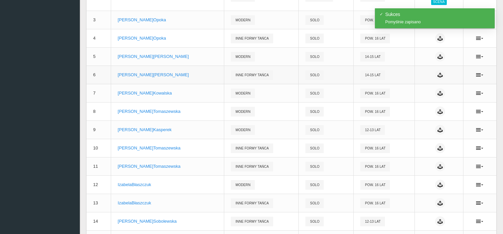
scroll to position [66, 0]
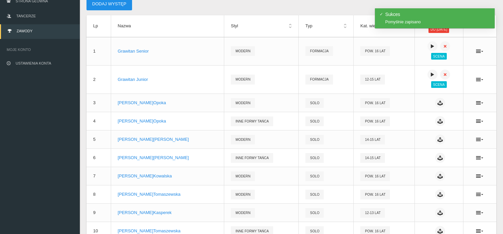
click at [114, 5] on button "Dodaj występ" at bounding box center [109, 4] width 46 height 13
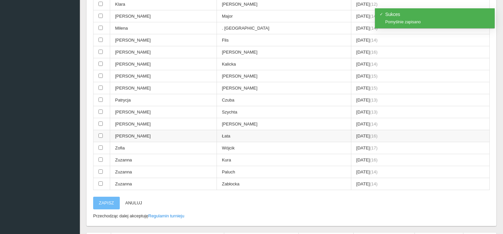
scroll to position [233, 0]
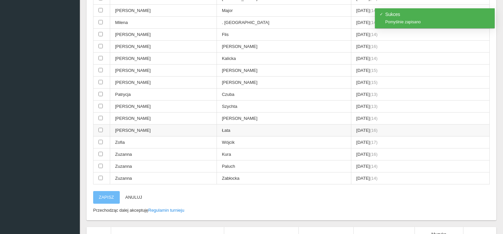
click at [100, 128] on input "checkbox" at bounding box center [100, 130] width 4 height 4
checkbox input "true"
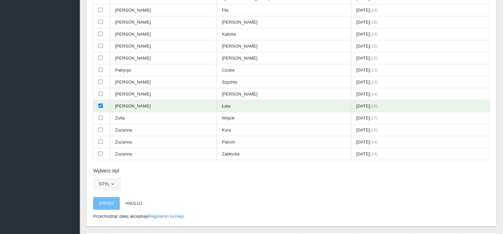
scroll to position [296, 0]
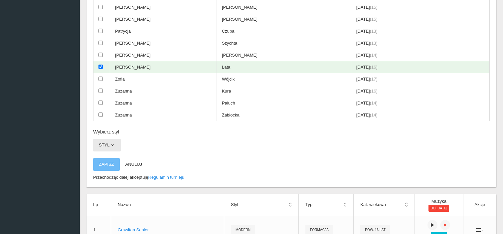
click at [110, 139] on button "Styl" at bounding box center [107, 145] width 28 height 13
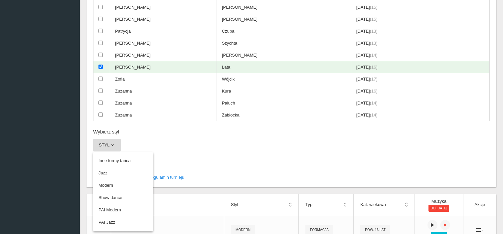
click at [114, 179] on link "Modern" at bounding box center [123, 185] width 60 height 12
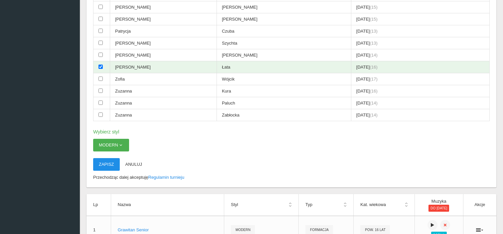
click at [108, 160] on button "Zapisz" at bounding box center [106, 164] width 27 height 13
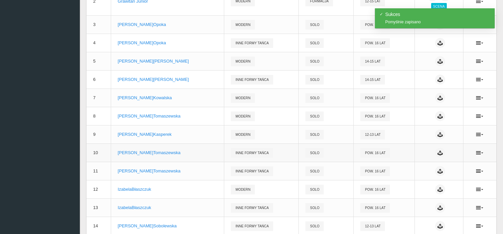
scroll to position [0, 0]
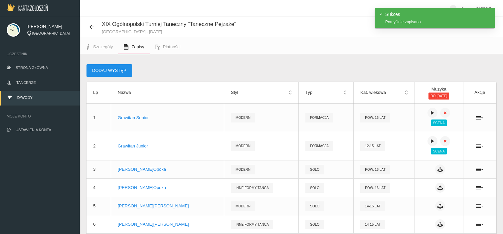
click at [109, 73] on button "Dodaj występ" at bounding box center [109, 70] width 46 height 13
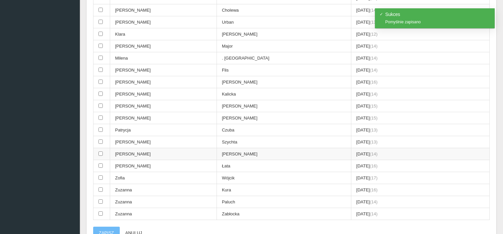
scroll to position [199, 0]
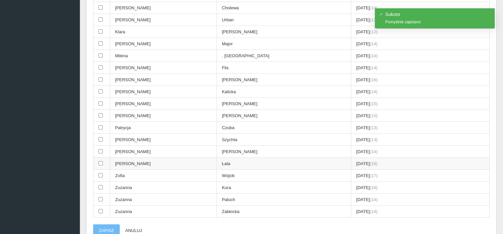
click at [138, 158] on td "[PERSON_NAME]" at bounding box center [163, 164] width 107 height 12
checkbox input "true"
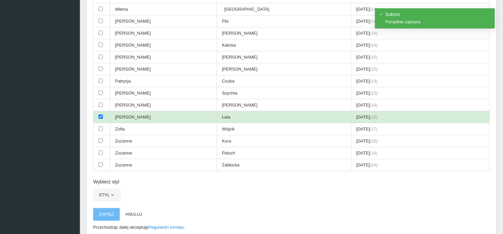
scroll to position [299, 0]
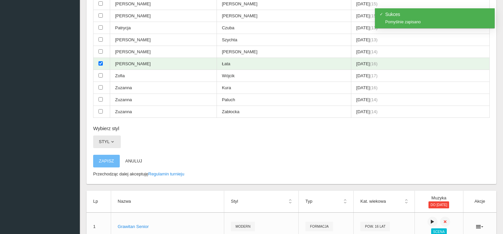
click at [113, 135] on button "Styl" at bounding box center [107, 141] width 28 height 13
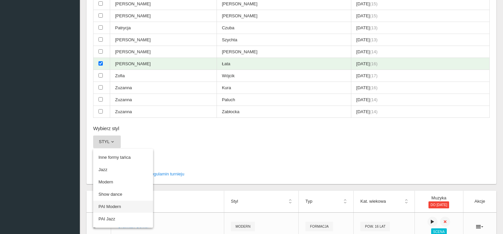
click at [119, 201] on link "PAI Modern" at bounding box center [123, 206] width 60 height 12
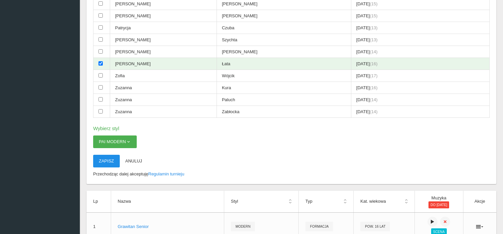
click at [109, 156] on button "Zapisz" at bounding box center [106, 161] width 27 height 13
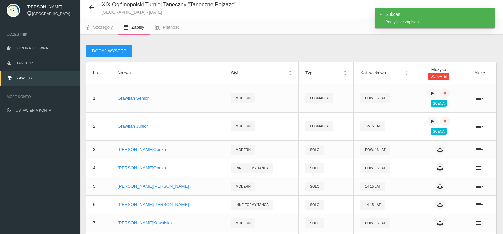
scroll to position [0, 0]
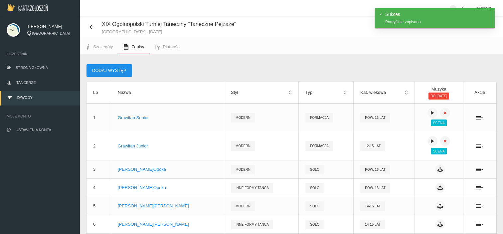
click at [122, 71] on button "Dodaj występ" at bounding box center [109, 70] width 46 height 13
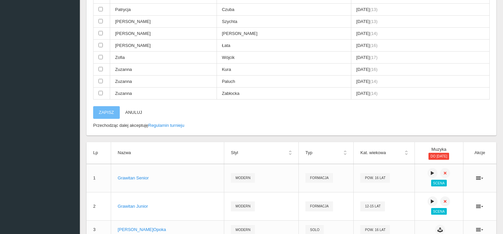
scroll to position [233, 0]
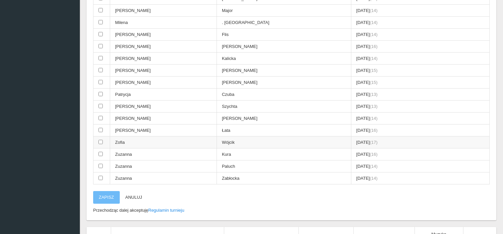
click at [100, 140] on input "checkbox" at bounding box center [100, 142] width 4 height 4
checkbox input "true"
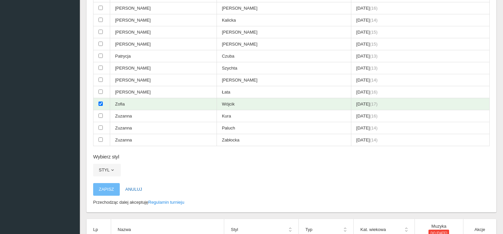
scroll to position [299, 0]
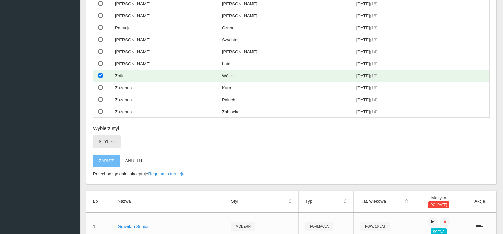
click at [113, 139] on span "button" at bounding box center [112, 141] width 5 height 5
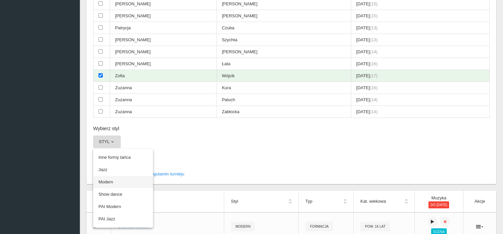
click at [116, 176] on link "Modern" at bounding box center [123, 182] width 60 height 12
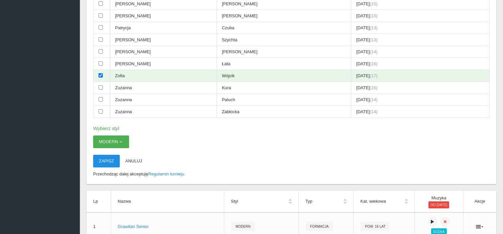
click at [110, 155] on button "Zapisz" at bounding box center [106, 161] width 27 height 13
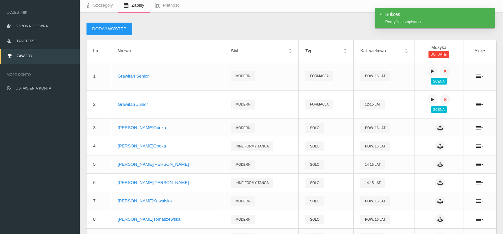
scroll to position [0, 0]
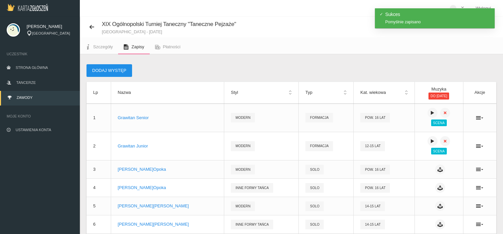
click at [112, 73] on button "Dodaj występ" at bounding box center [109, 70] width 46 height 13
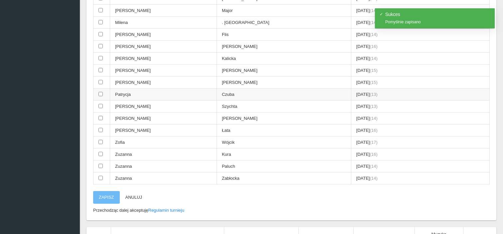
scroll to position [332, 0]
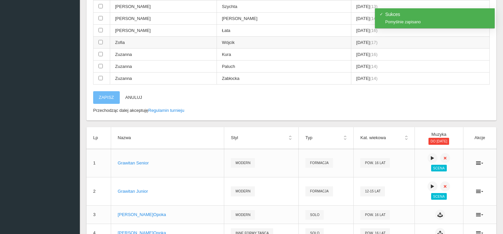
click at [128, 40] on td "Zofia" at bounding box center [163, 43] width 107 height 12
checkbox input "true"
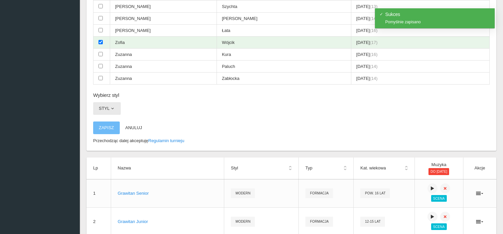
click at [110, 106] on span "button" at bounding box center [112, 108] width 5 height 5
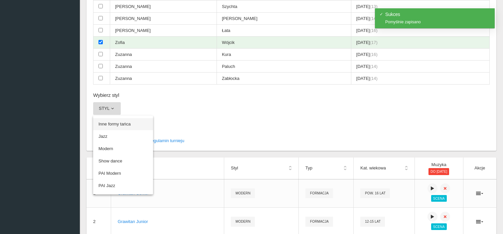
click at [120, 120] on link "Inne formy tańca" at bounding box center [123, 124] width 60 height 12
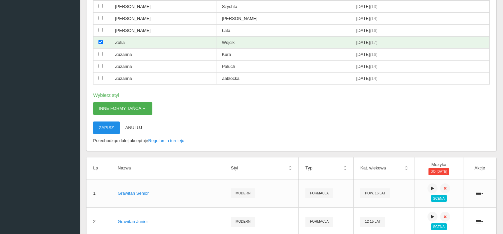
click at [114, 123] on button "Zapisz" at bounding box center [106, 127] width 27 height 13
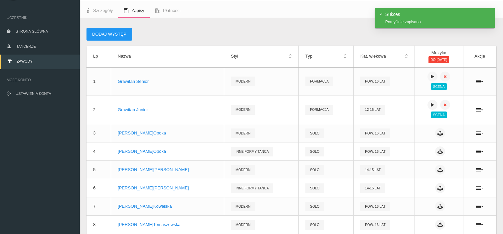
scroll to position [0, 0]
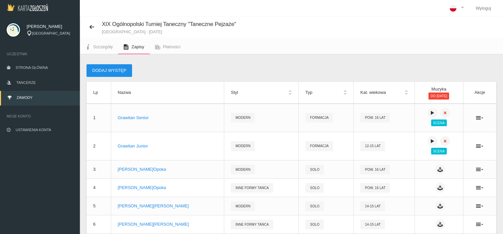
click at [116, 72] on button "Dodaj występ" at bounding box center [109, 70] width 46 height 13
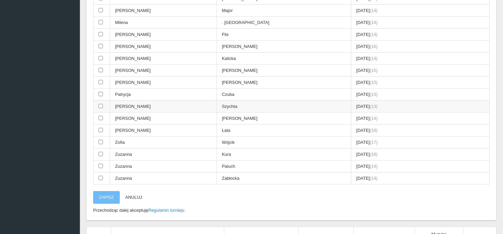
scroll to position [233, 0]
click at [123, 150] on td "Zuzanna" at bounding box center [163, 154] width 107 height 12
checkbox input "true"
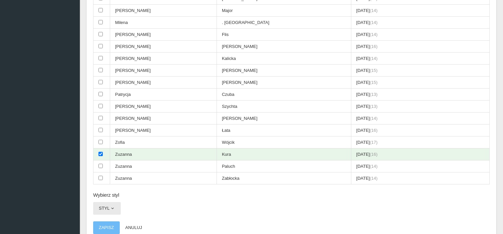
click at [111, 205] on span "button" at bounding box center [112, 207] width 5 height 5
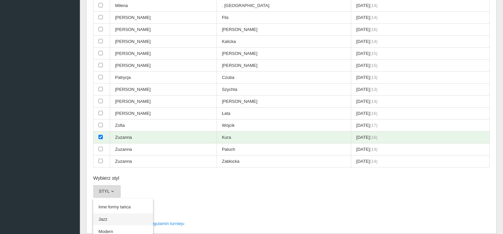
scroll to position [266, 0]
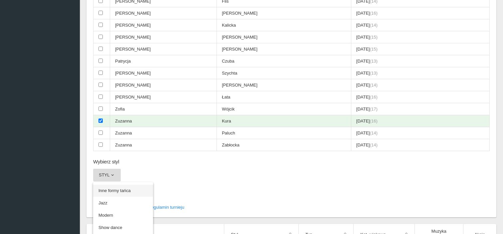
click at [122, 185] on link "Inne formy tańca" at bounding box center [123, 190] width 60 height 12
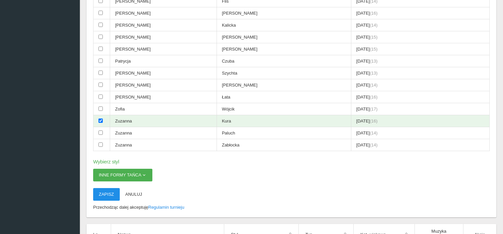
click at [108, 188] on button "Zapisz" at bounding box center [106, 194] width 27 height 13
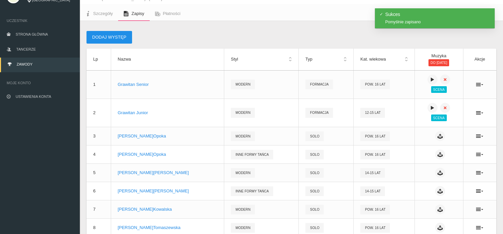
click at [117, 39] on button "Dodaj występ" at bounding box center [109, 37] width 46 height 13
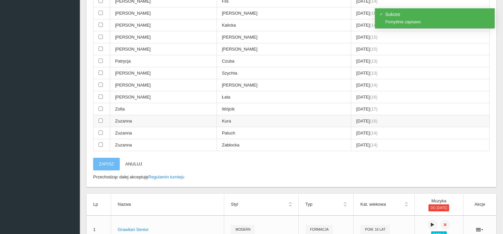
click at [126, 119] on td "Zuzanna" at bounding box center [163, 121] width 107 height 12
checkbox input "true"
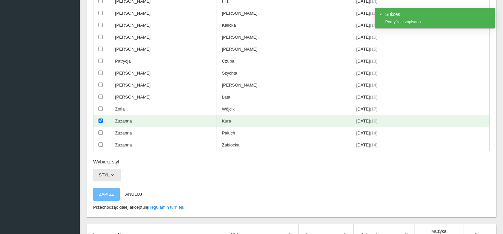
click at [114, 172] on span "button" at bounding box center [112, 174] width 5 height 5
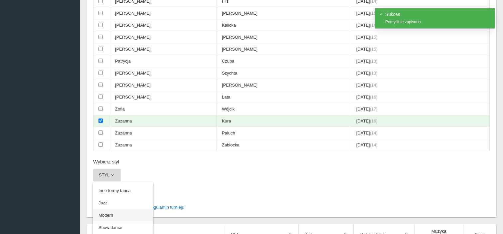
click at [117, 209] on link "Modern" at bounding box center [123, 215] width 60 height 12
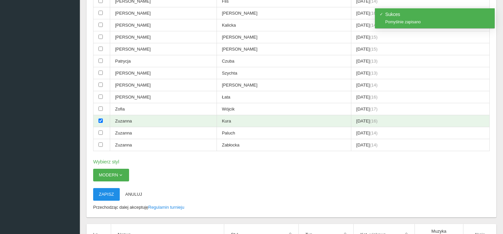
click at [108, 190] on button "Zapisz" at bounding box center [106, 194] width 27 height 13
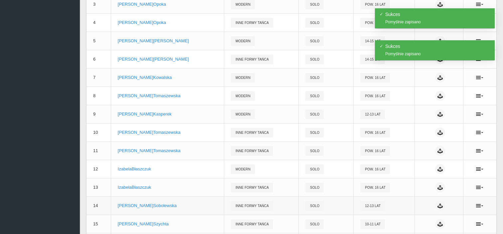
scroll to position [0, 0]
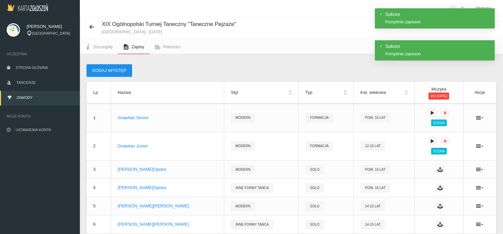
click at [123, 71] on button "Dodaj występ" at bounding box center [109, 70] width 46 height 13
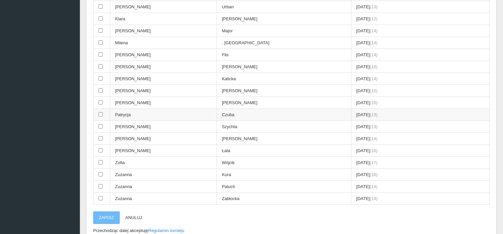
scroll to position [275, 0]
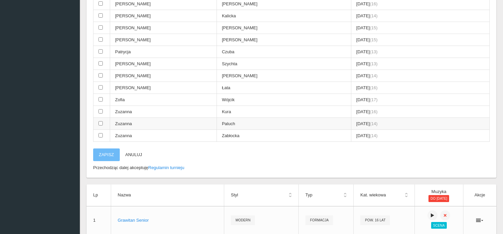
click at [101, 121] on input "checkbox" at bounding box center [100, 123] width 4 height 4
checkbox input "true"
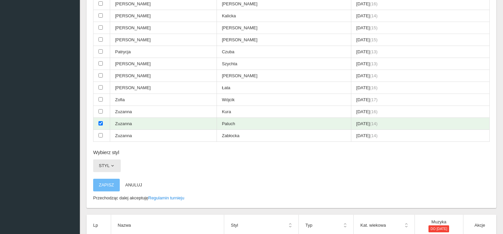
click at [110, 163] on span "button" at bounding box center [112, 165] width 5 height 5
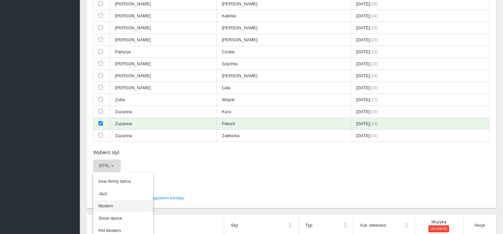
click at [114, 200] on link "Modern" at bounding box center [123, 206] width 60 height 12
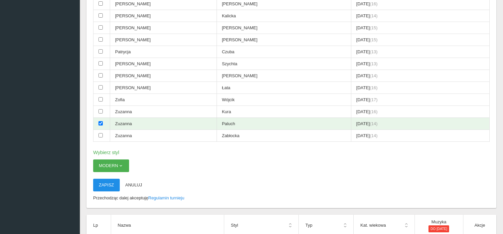
click at [111, 178] on button "Zapisz" at bounding box center [106, 184] width 27 height 13
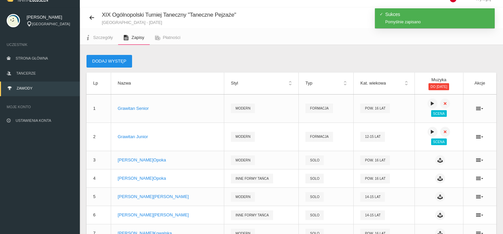
click at [114, 61] on button "Dodaj występ" at bounding box center [109, 61] width 46 height 13
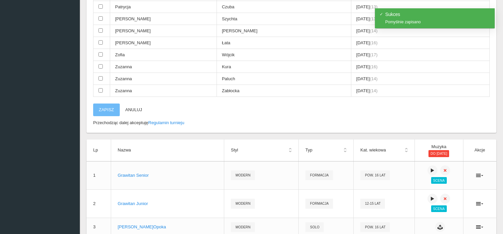
scroll to position [342, 0]
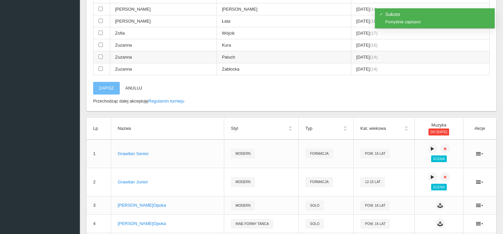
click at [101, 55] on input "checkbox" at bounding box center [100, 57] width 4 height 4
checkbox input "true"
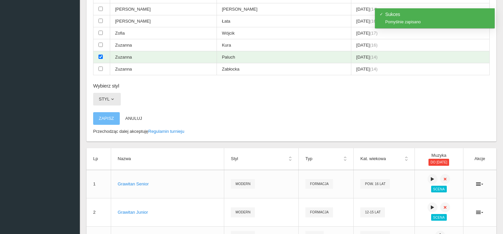
click at [114, 98] on button "Styl" at bounding box center [107, 99] width 28 height 13
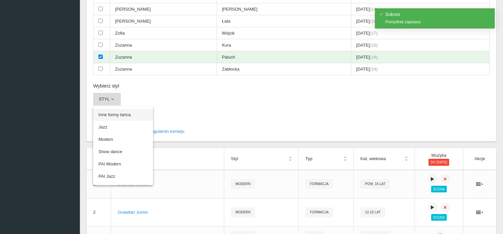
click at [114, 109] on link "Inne formy tańca" at bounding box center [123, 115] width 60 height 12
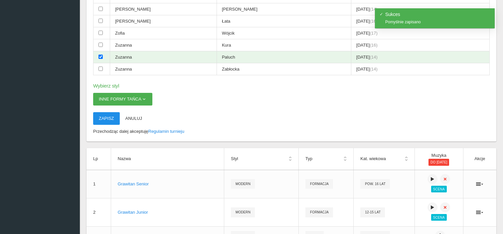
click at [107, 112] on button "Zapisz" at bounding box center [106, 118] width 27 height 13
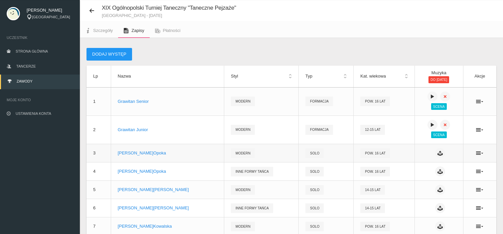
scroll to position [0, 0]
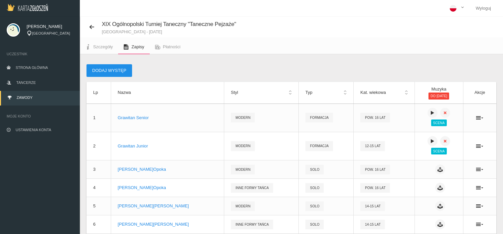
click at [111, 73] on button "Dodaj występ" at bounding box center [109, 70] width 46 height 13
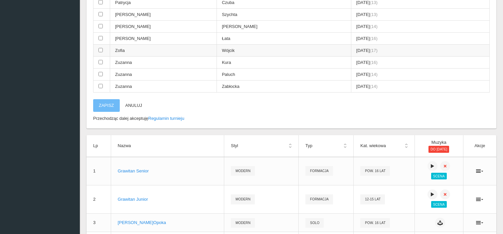
scroll to position [266, 0]
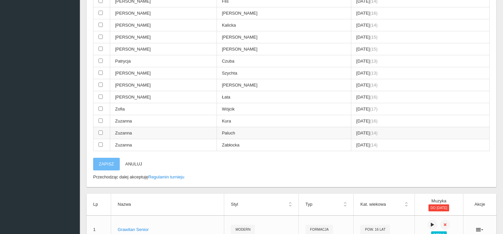
click at [100, 130] on input "checkbox" at bounding box center [100, 132] width 4 height 4
checkbox input "true"
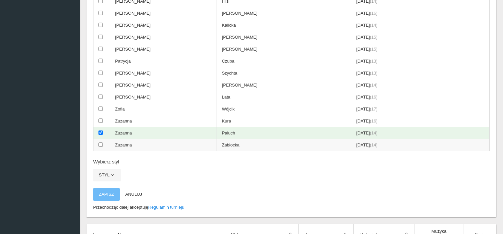
click at [100, 139] on td at bounding box center [101, 145] width 17 height 12
checkbox input "true"
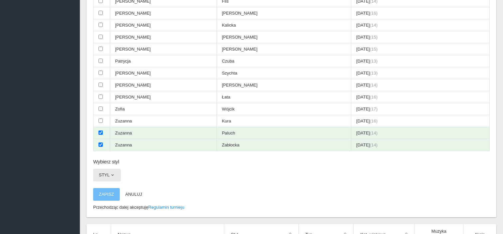
click at [108, 169] on button "Styl" at bounding box center [107, 175] width 28 height 13
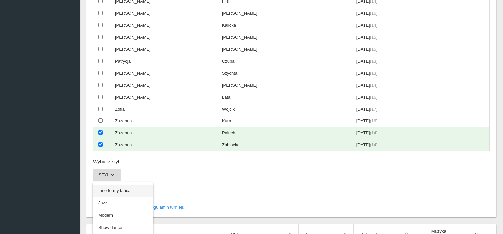
click at [117, 184] on link "Inne formy tańca" at bounding box center [123, 190] width 60 height 12
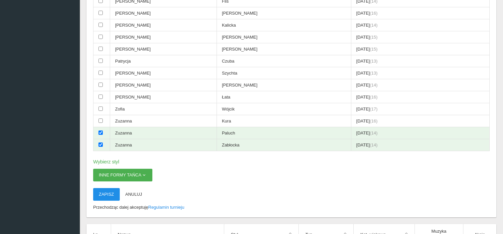
click at [106, 190] on button "Zapisz" at bounding box center [106, 194] width 27 height 13
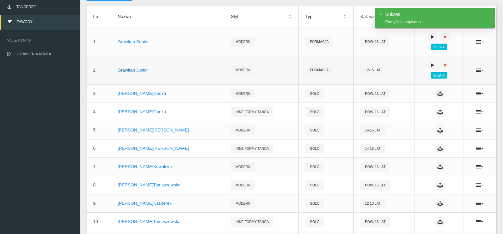
scroll to position [0, 0]
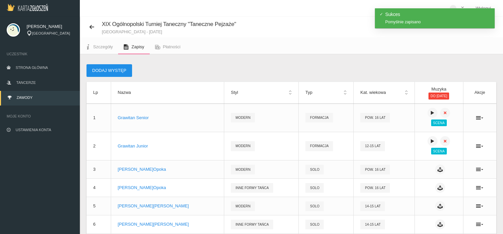
click at [110, 70] on button "Dodaj występ" at bounding box center [109, 70] width 46 height 13
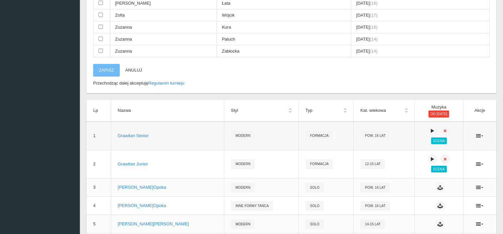
scroll to position [266, 0]
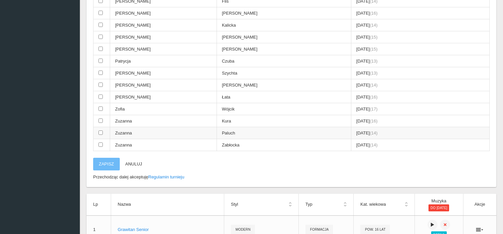
click at [100, 130] on input "checkbox" at bounding box center [100, 132] width 4 height 4
checkbox input "true"
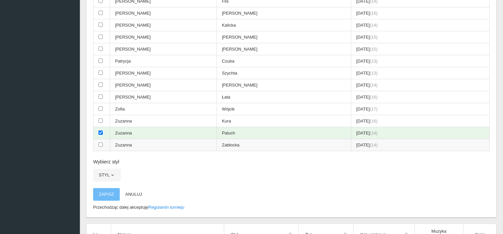
click at [101, 139] on td at bounding box center [101, 145] width 17 height 12
checkbox input "true"
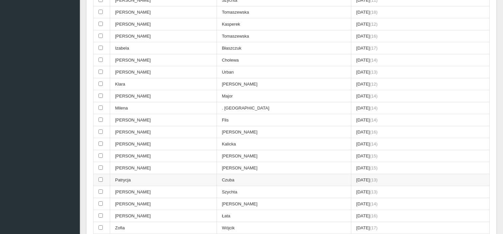
scroll to position [66, 0]
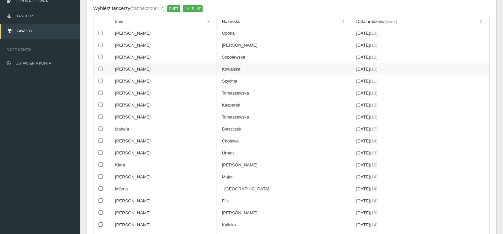
click at [101, 69] on input "checkbox" at bounding box center [100, 68] width 4 height 4
checkbox input "true"
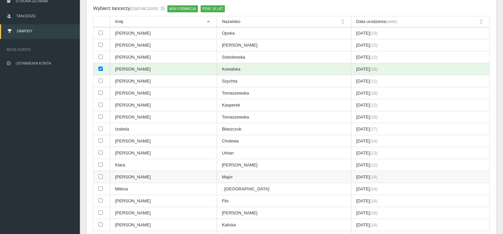
click at [124, 174] on td "[PERSON_NAME]" at bounding box center [163, 177] width 107 height 12
checkbox input "true"
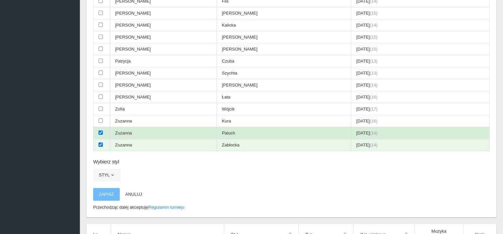
scroll to position [299, 0]
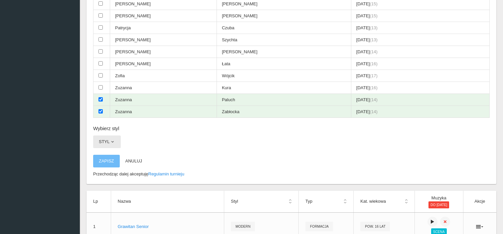
click at [113, 139] on span "button" at bounding box center [112, 141] width 5 height 5
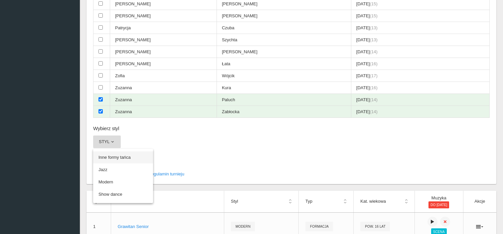
click at [102, 152] on link "Inne formy tańca" at bounding box center [123, 157] width 60 height 12
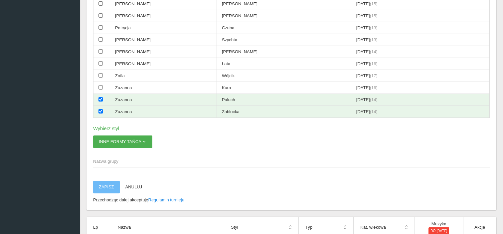
click at [115, 158] on span "Nazwa grupy" at bounding box center [288, 161] width 390 height 7
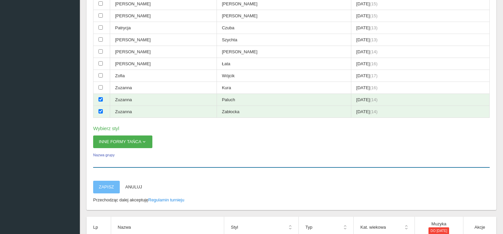
click at [115, 155] on input "Nazwa grupy" at bounding box center [291, 161] width 396 height 13
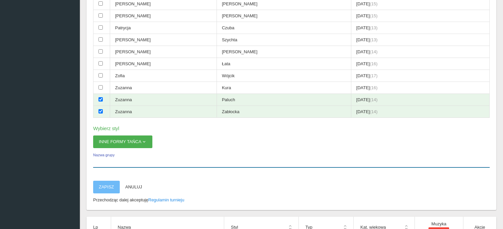
click at [140, 156] on input "Nazwa grupy" at bounding box center [291, 161] width 396 height 13
type input "Kwartet Grawitan"
click at [108, 180] on button "Zapisz" at bounding box center [106, 186] width 27 height 13
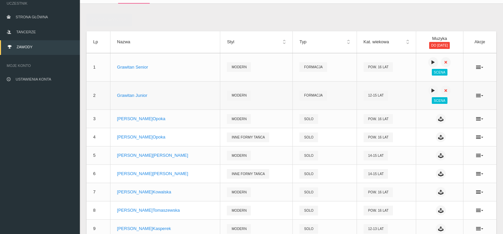
scroll to position [0, 0]
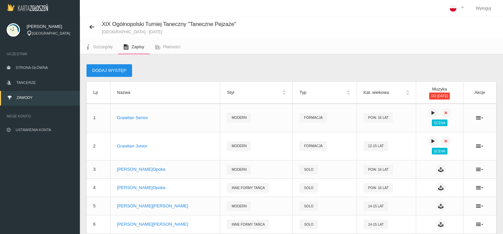
click at [122, 68] on button "Dodaj występ" at bounding box center [109, 70] width 46 height 13
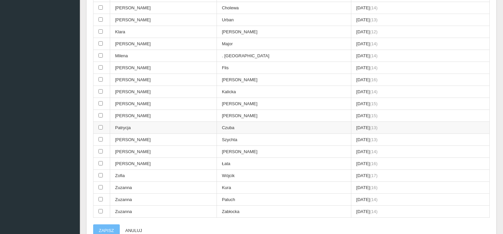
scroll to position [332, 0]
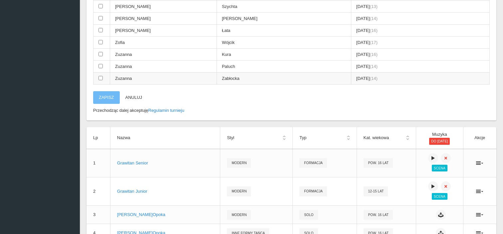
click at [102, 73] on td at bounding box center [101, 78] width 17 height 12
checkbox input "true"
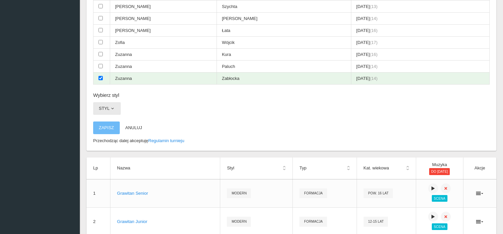
click at [108, 102] on button "Styl" at bounding box center [107, 108] width 28 height 13
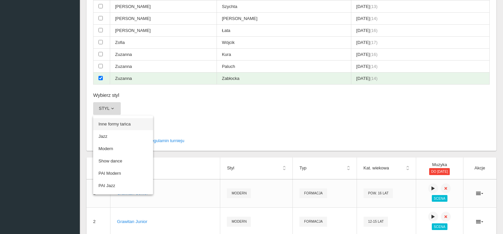
click at [116, 118] on link "Inne formy tańca" at bounding box center [123, 124] width 60 height 12
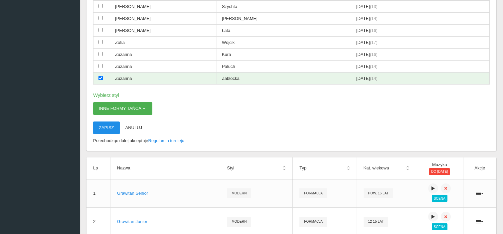
click at [111, 121] on button "Zapisz" at bounding box center [106, 127] width 27 height 13
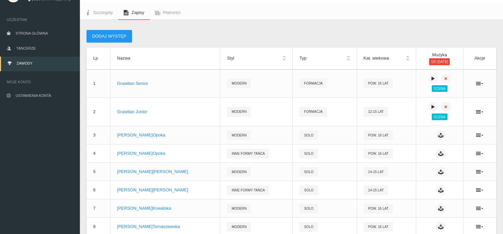
scroll to position [0, 0]
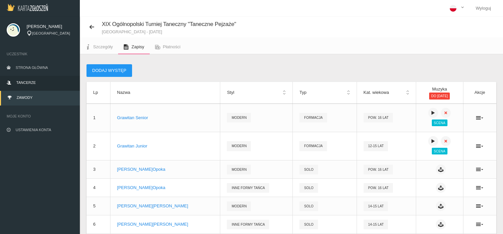
click at [34, 82] on span "Tancerze" at bounding box center [25, 82] width 19 height 4
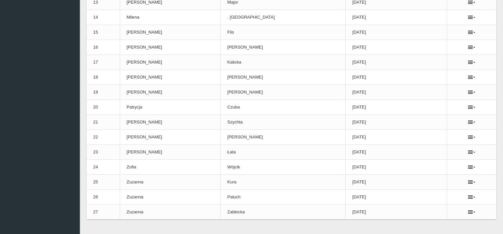
scroll to position [298, 0]
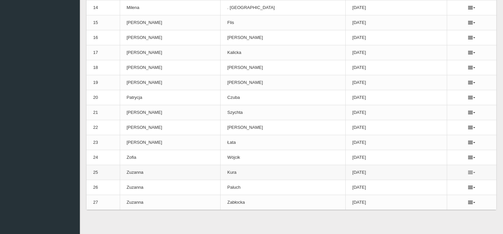
click at [468, 170] on icon at bounding box center [471, 172] width 7 height 5
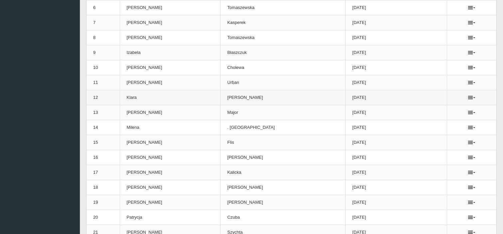
scroll to position [165, 0]
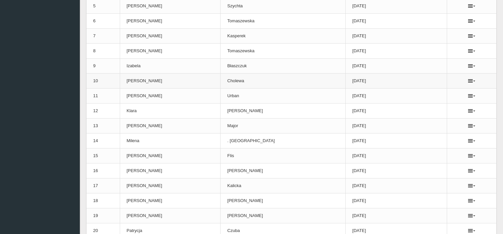
click at [470, 81] on ul at bounding box center [471, 80] width 36 height 5
click at [468, 80] on icon at bounding box center [471, 80] width 7 height 5
click at [428, 94] on link "Usuń" at bounding box center [432, 92] width 66 height 12
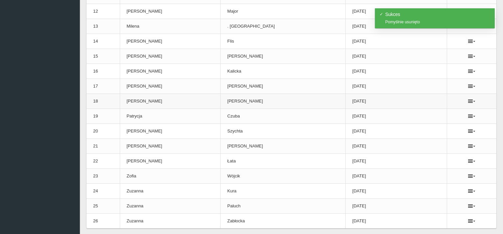
scroll to position [283, 0]
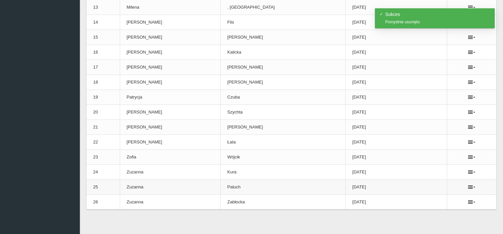
click at [148, 185] on td "Zuzanna" at bounding box center [170, 186] width 101 height 15
click at [207, 169] on td "Zuzanna" at bounding box center [170, 172] width 101 height 15
click at [220, 170] on td "Kura" at bounding box center [282, 172] width 125 height 15
click at [345, 168] on td "[DATE]" at bounding box center [395, 172] width 101 height 15
click at [468, 170] on icon at bounding box center [471, 171] width 7 height 5
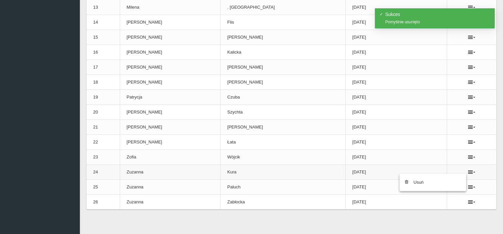
click at [192, 170] on td "Zuzanna" at bounding box center [170, 172] width 101 height 15
click at [90, 170] on td "24" at bounding box center [102, 172] width 33 height 15
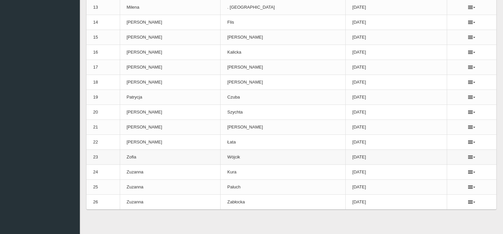
click at [345, 157] on td "[DATE]" at bounding box center [395, 157] width 101 height 15
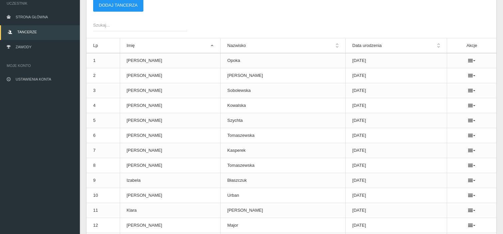
scroll to position [0, 0]
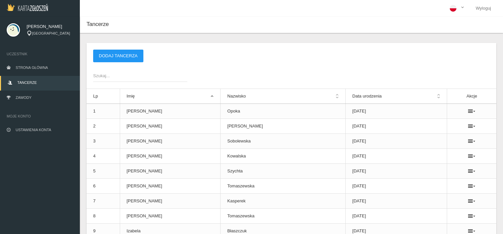
click at [353, 95] on th "Data urodzenia" at bounding box center [395, 96] width 101 height 15
click at [162, 94] on th "Imię" at bounding box center [170, 96] width 101 height 15
click at [38, 93] on link "Zawody" at bounding box center [40, 98] width 80 height 15
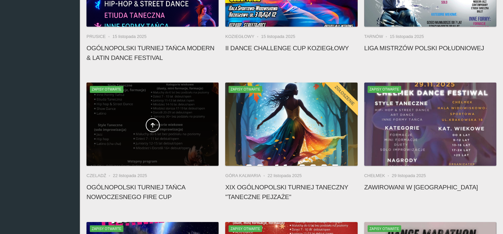
scroll to position [266, 0]
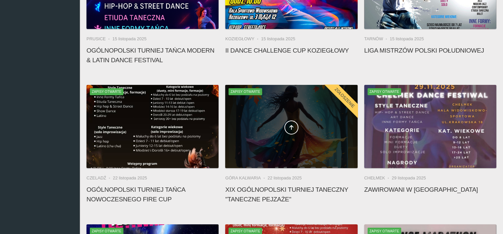
click at [290, 135] on div at bounding box center [291, 126] width 132 height 83
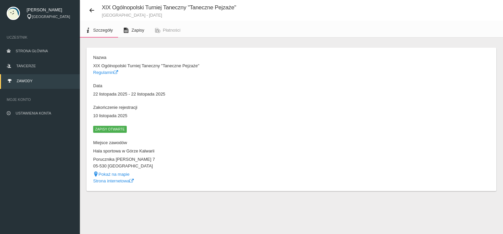
click at [140, 25] on link "Zapisy" at bounding box center [133, 30] width 31 height 15
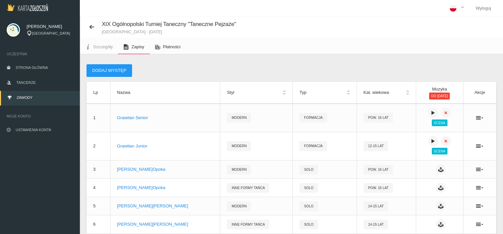
click at [175, 45] on span "Płatności" at bounding box center [172, 46] width 18 height 5
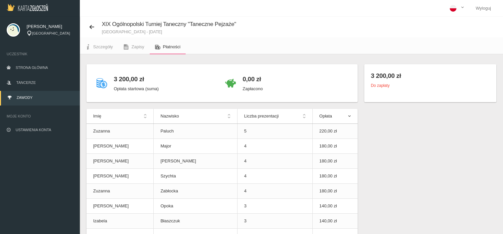
click at [336, 113] on th "Opłata" at bounding box center [334, 116] width 45 height 15
click at [338, 115] on th "Opłata" at bounding box center [334, 116] width 45 height 15
click at [109, 46] on span "Szczegóły" at bounding box center [103, 46] width 20 height 5
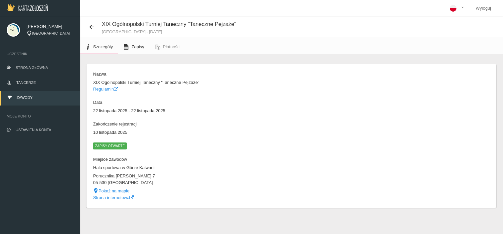
click at [128, 48] on icon at bounding box center [125, 46] width 5 height 5
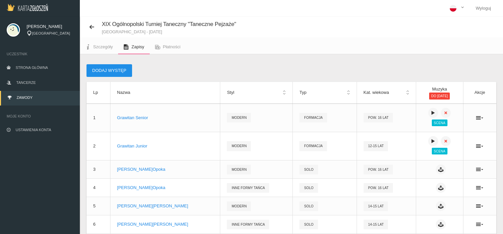
click at [104, 72] on button "Dodaj występ" at bounding box center [109, 70] width 46 height 13
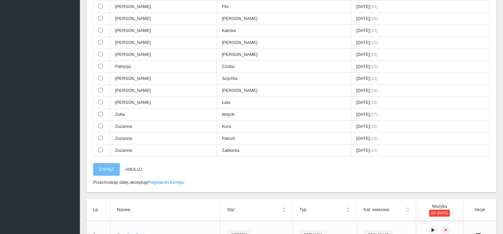
scroll to position [233, 0]
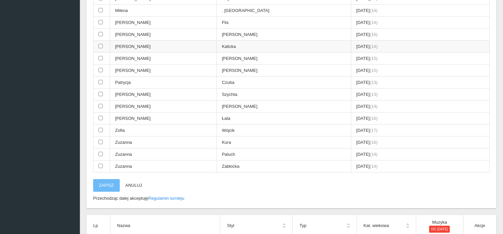
click at [228, 43] on td "Kalicka" at bounding box center [283, 47] width 134 height 12
checkbox input "true"
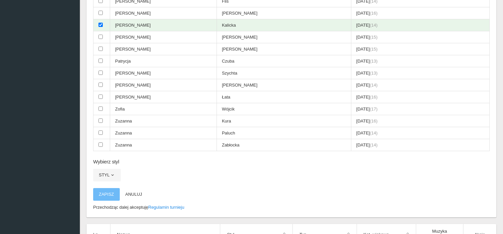
scroll to position [266, 0]
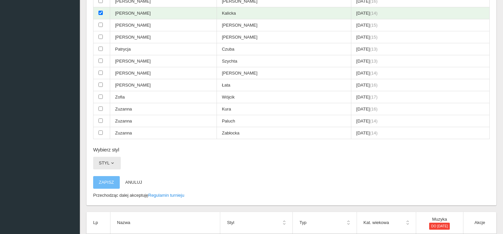
click at [112, 160] on span "button" at bounding box center [112, 162] width 5 height 5
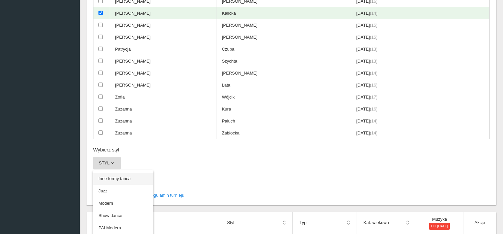
click at [119, 173] on link "Inne formy tańca" at bounding box center [123, 179] width 60 height 12
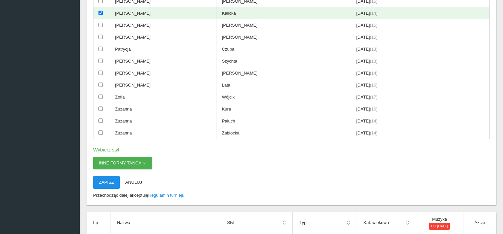
click at [108, 177] on button "Zapisz" at bounding box center [106, 182] width 27 height 13
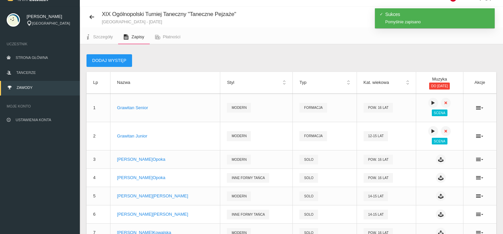
scroll to position [0, 0]
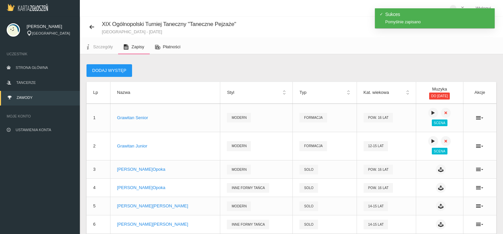
click at [169, 49] on span "Płatności" at bounding box center [172, 46] width 18 height 5
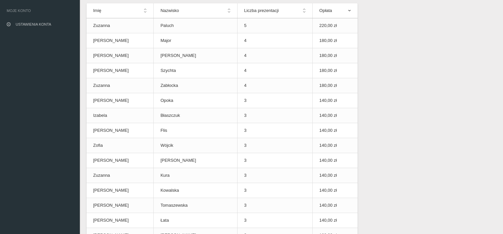
scroll to position [37, 0]
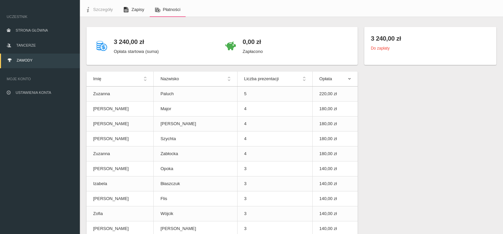
click at [135, 10] on span "Zapisy" at bounding box center [137, 9] width 13 height 5
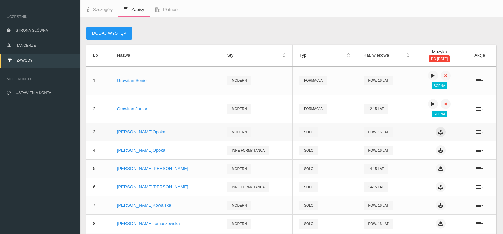
click at [438, 132] on icon at bounding box center [440, 131] width 5 height 5
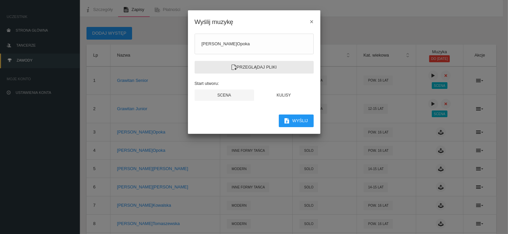
click at [273, 67] on label "Przeglądaj pliki" at bounding box center [253, 67] width 119 height 13
click at [0, 0] on input "Przeglądaj pliki" at bounding box center [0, 0] width 0 height 0
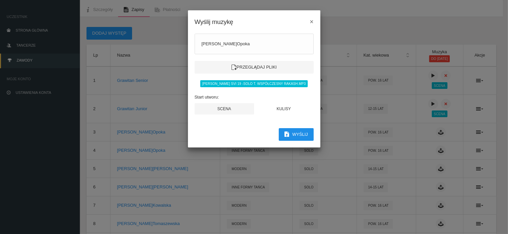
click at [291, 134] on button "Wyślij" at bounding box center [296, 134] width 35 height 13
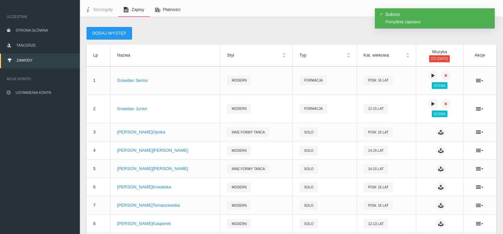
click at [166, 7] on span "Płatności" at bounding box center [172, 9] width 18 height 5
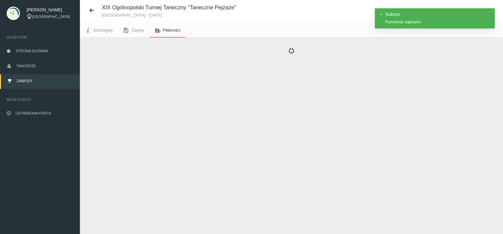
scroll to position [37, 0]
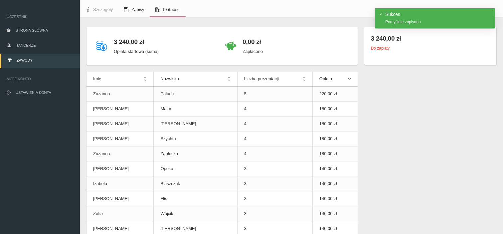
click at [136, 10] on span "Zapisy" at bounding box center [137, 9] width 13 height 5
